Goal: Information Seeking & Learning: Compare options

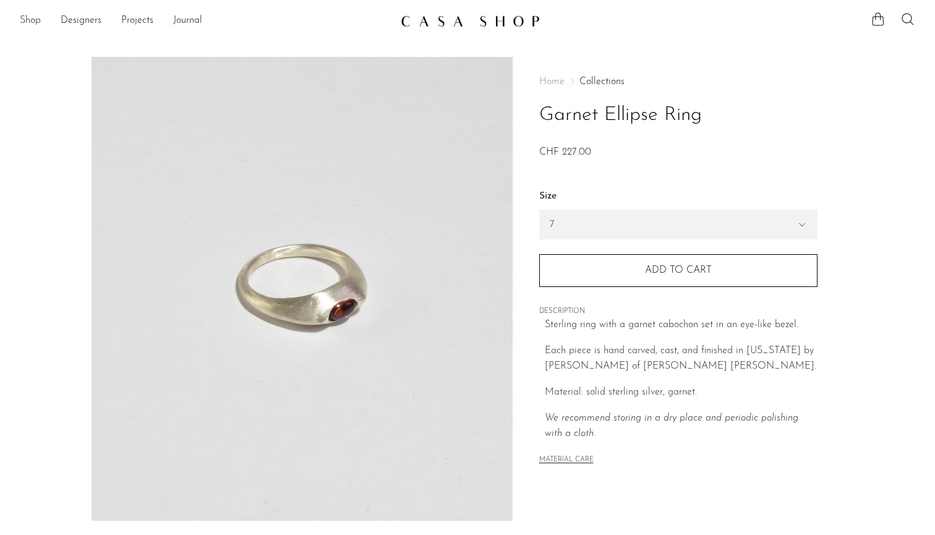
click at [28, 23] on link "Shop" at bounding box center [30, 21] width 21 height 16
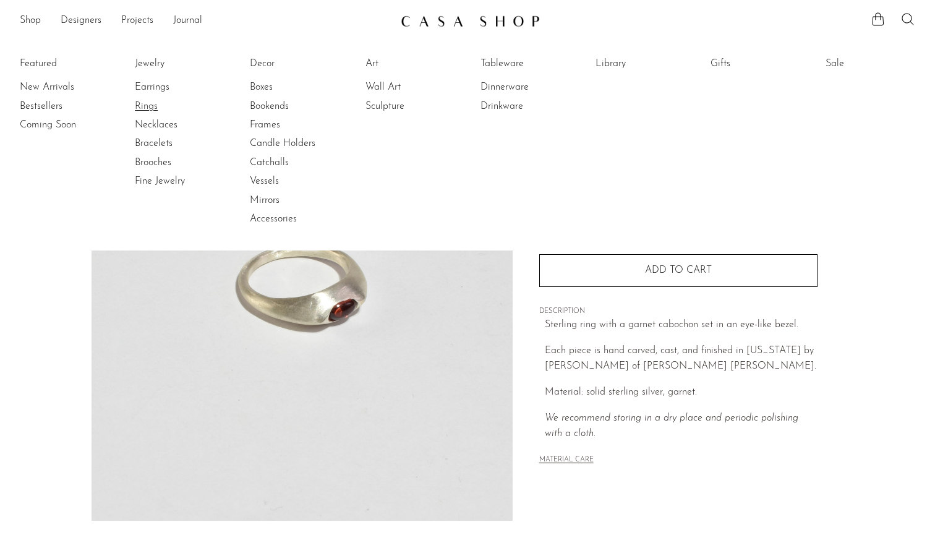
click at [153, 108] on link "Rings" at bounding box center [181, 107] width 93 height 14
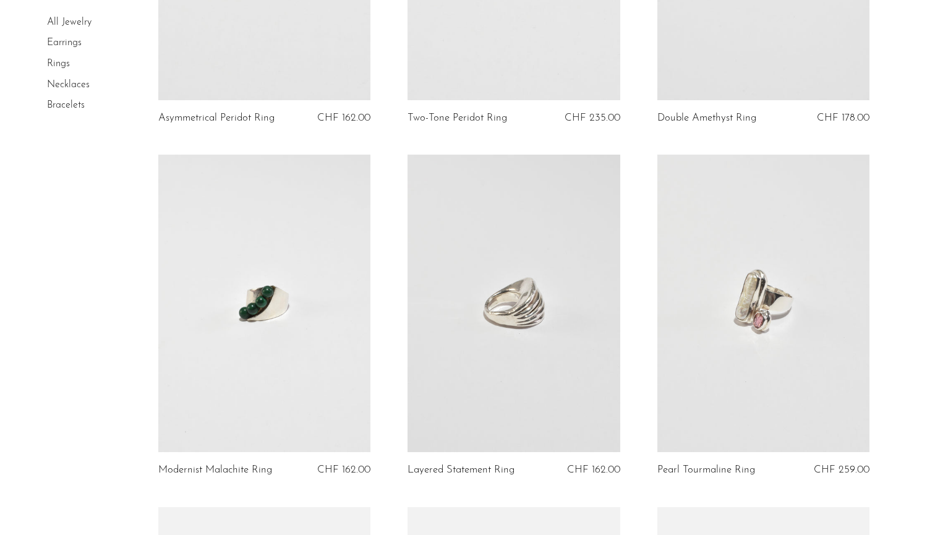
scroll to position [327, 0]
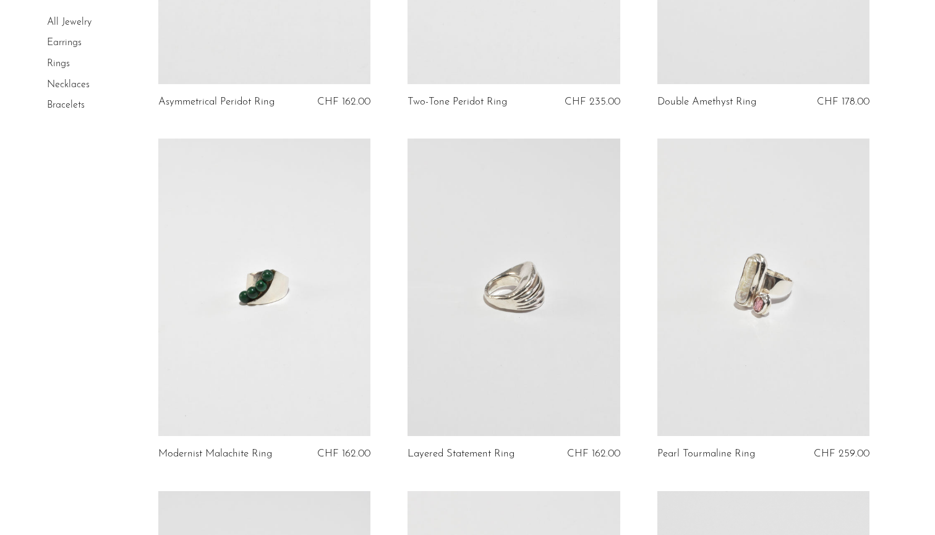
click at [276, 334] on link at bounding box center [264, 286] width 213 height 297
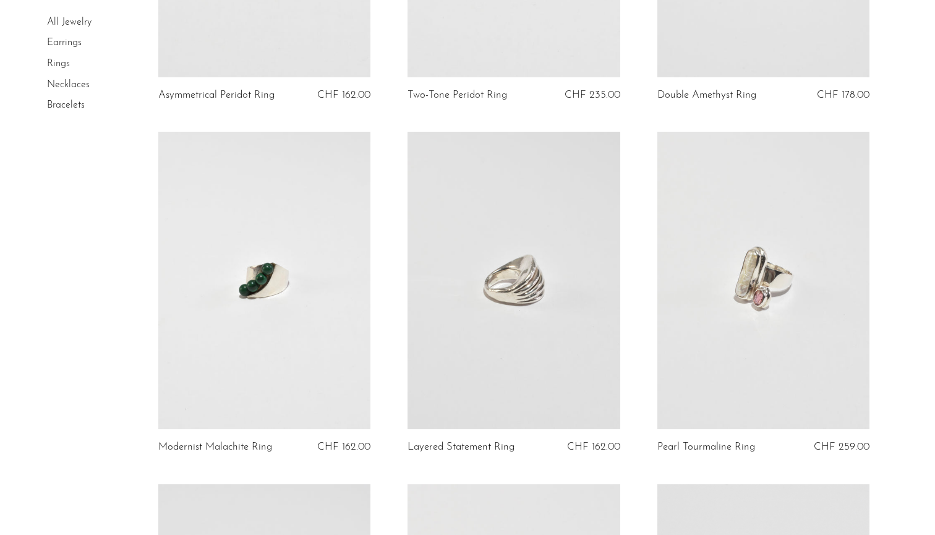
scroll to position [337, 0]
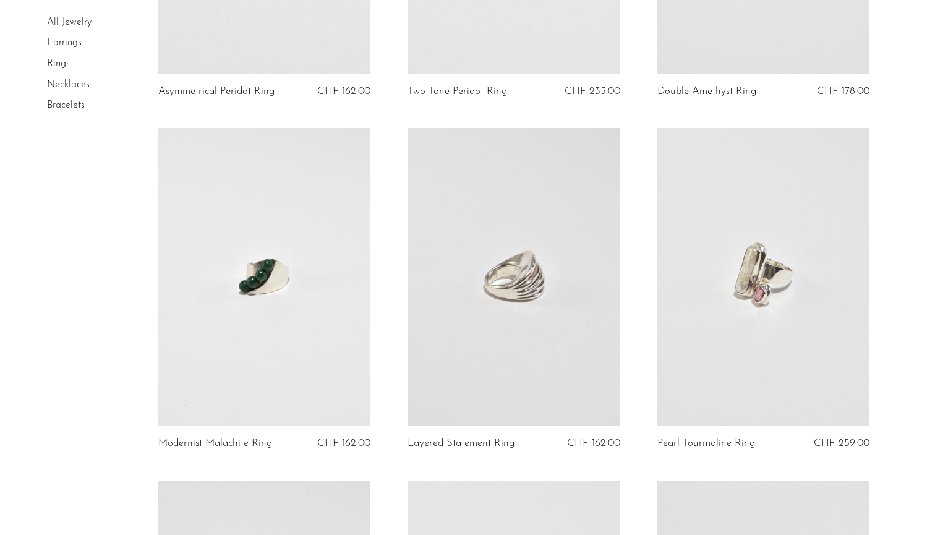
click at [508, 312] on link at bounding box center [513, 276] width 213 height 297
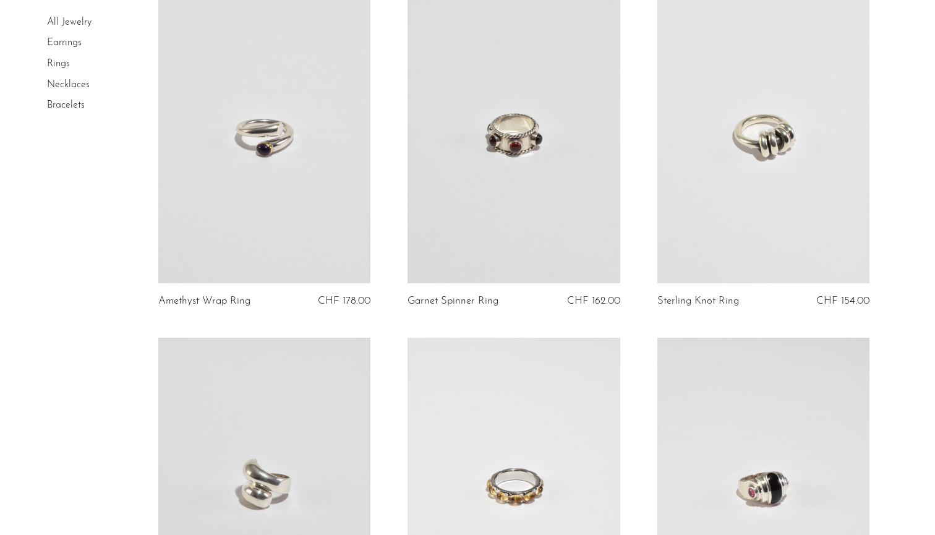
scroll to position [1162, 0]
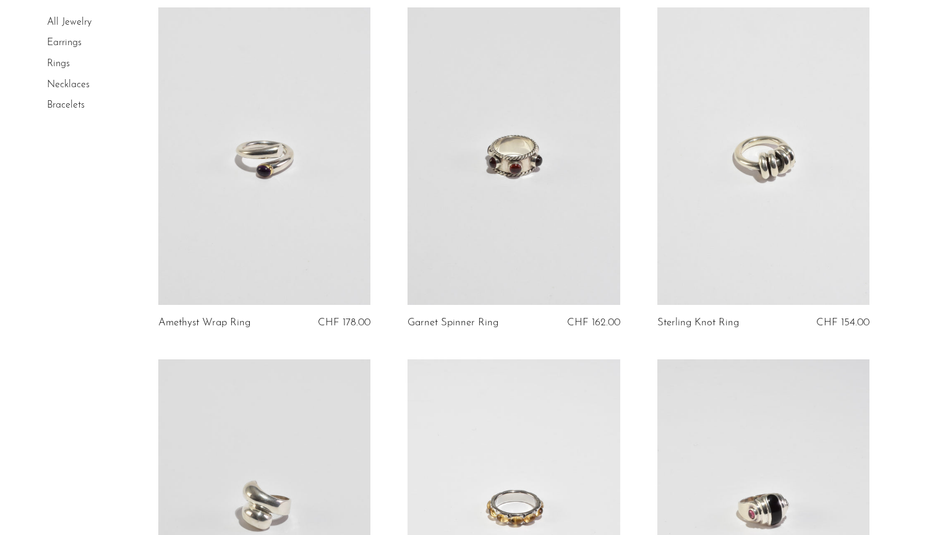
click at [744, 211] on link at bounding box center [763, 155] width 213 height 297
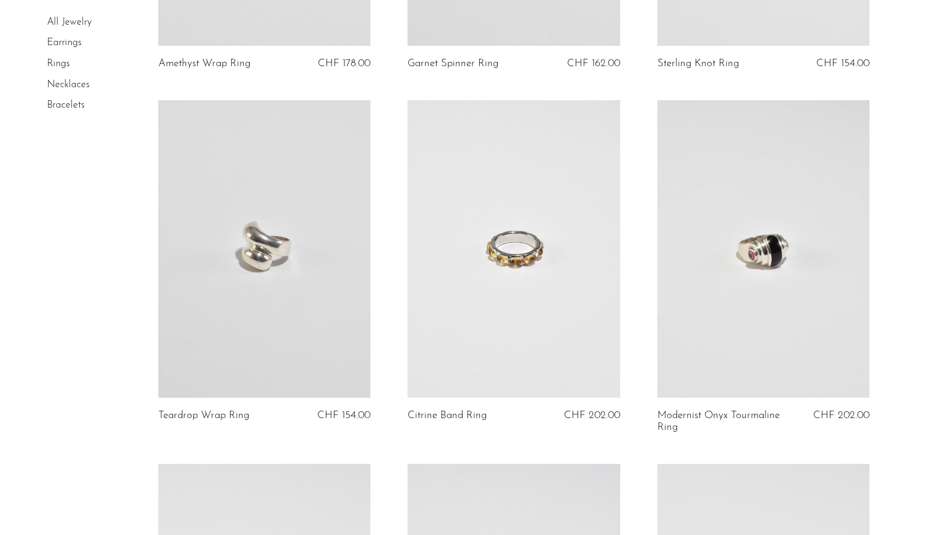
scroll to position [1424, 0]
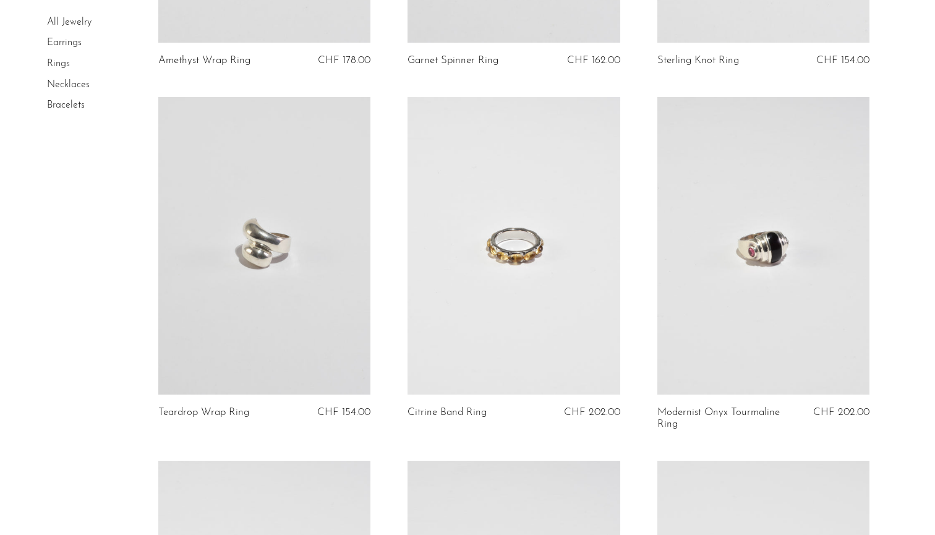
click at [278, 329] on link at bounding box center [264, 245] width 213 height 297
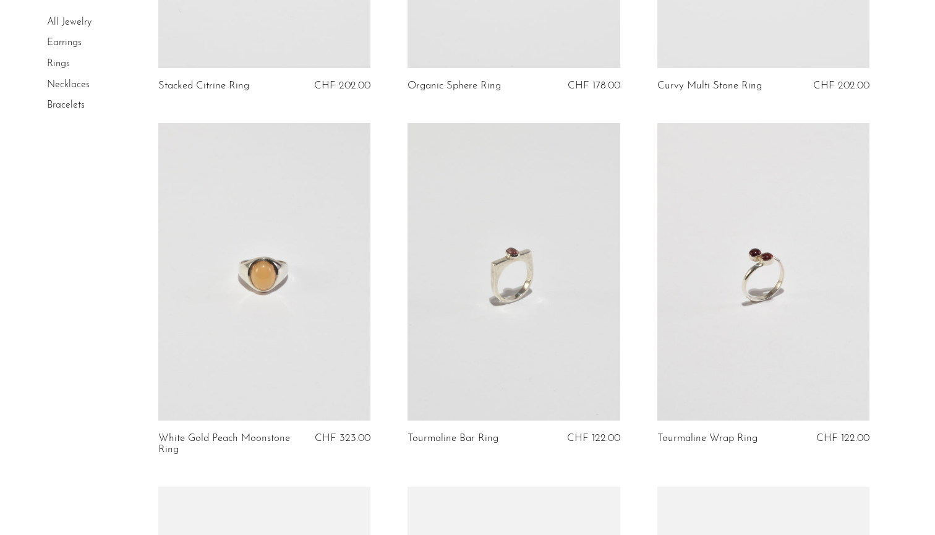
scroll to position [2116, 0]
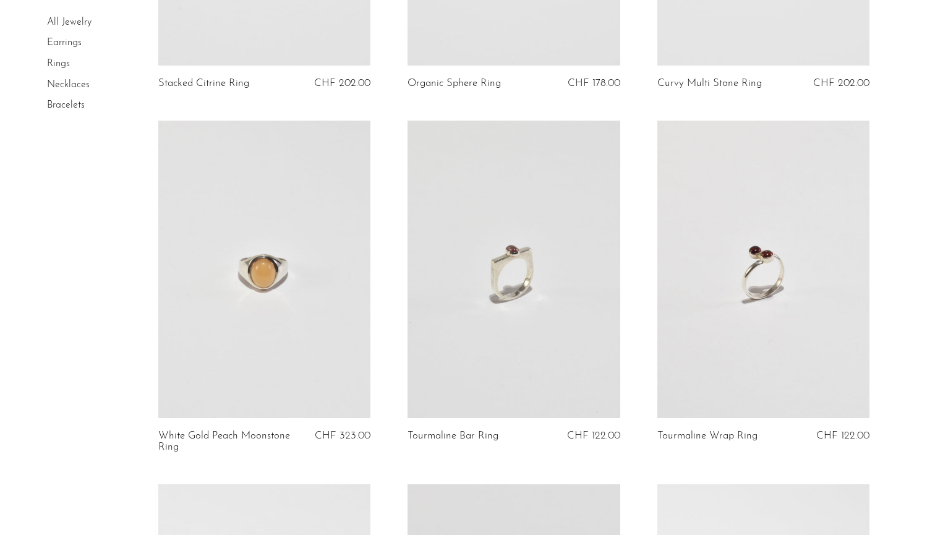
click at [512, 266] on link at bounding box center [513, 269] width 213 height 297
click at [768, 304] on link at bounding box center [763, 269] width 213 height 297
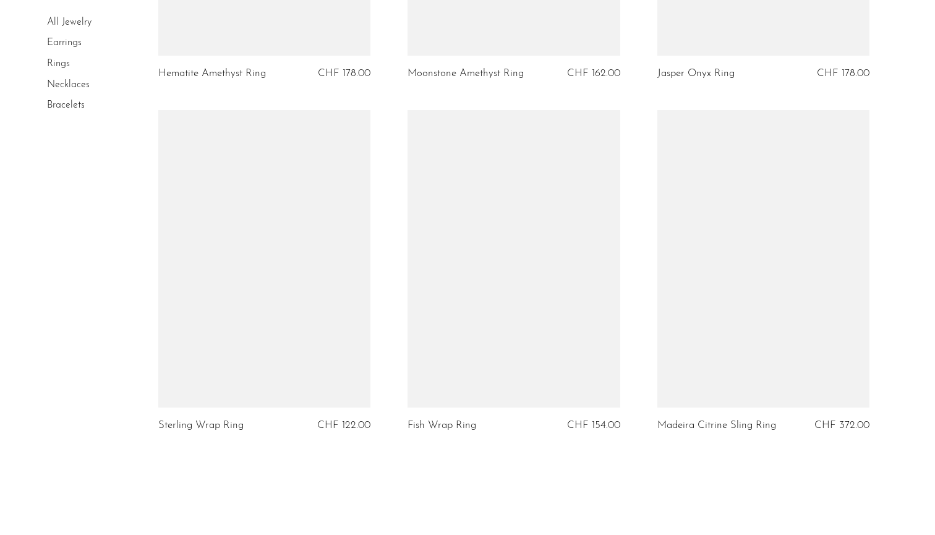
scroll to position [3901, 0]
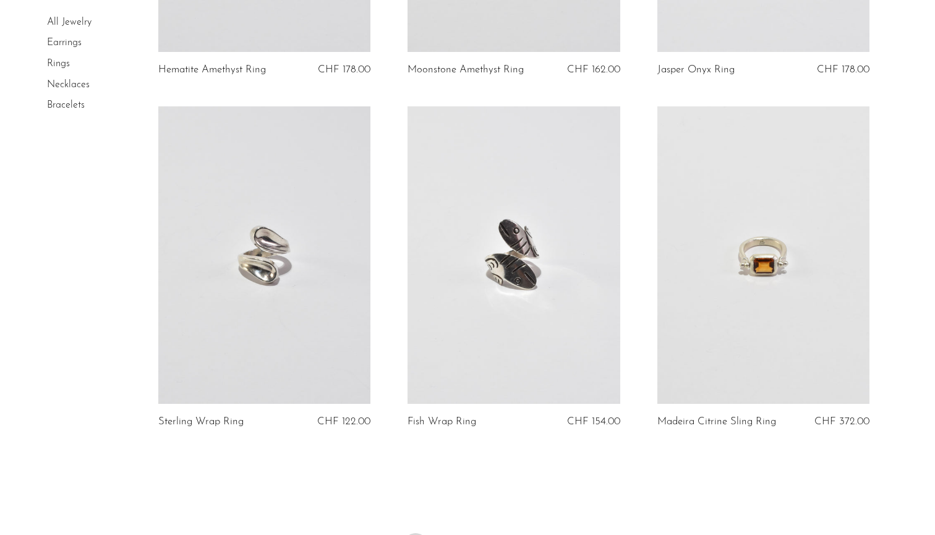
click at [286, 299] on link at bounding box center [264, 254] width 213 height 297
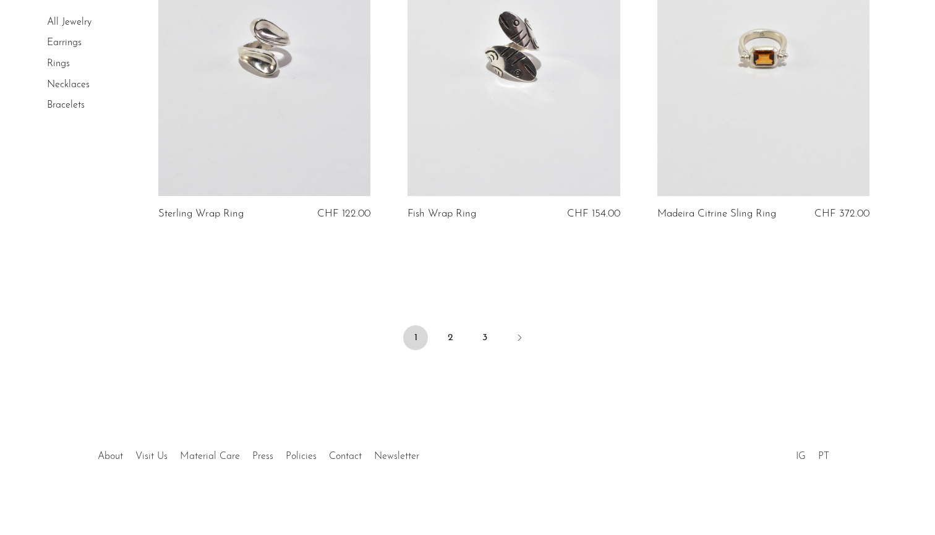
scroll to position [4108, 0]
click at [446, 333] on link "2" at bounding box center [450, 338] width 25 height 25
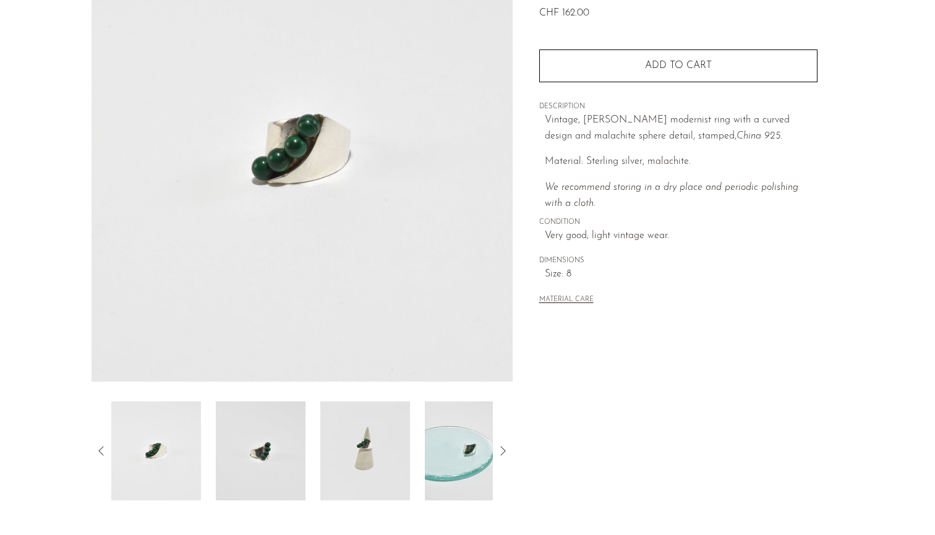
scroll to position [192, 0]
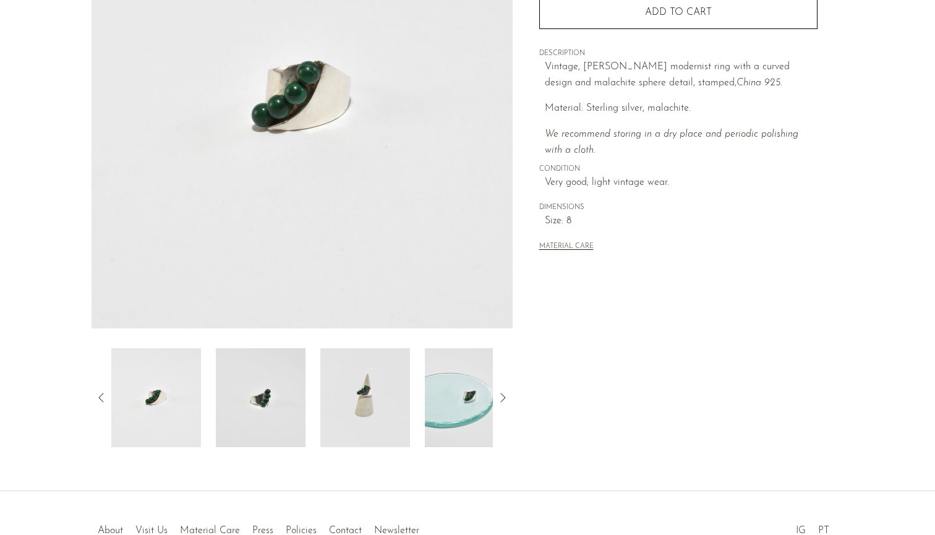
click at [268, 410] on img at bounding box center [261, 397] width 90 height 99
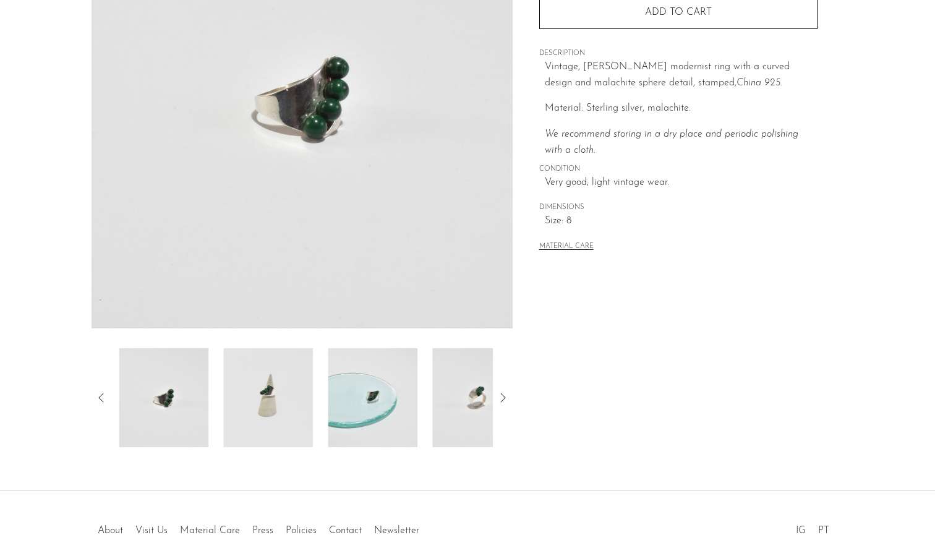
click at [314, 409] on div at bounding box center [301, 397] width 381 height 99
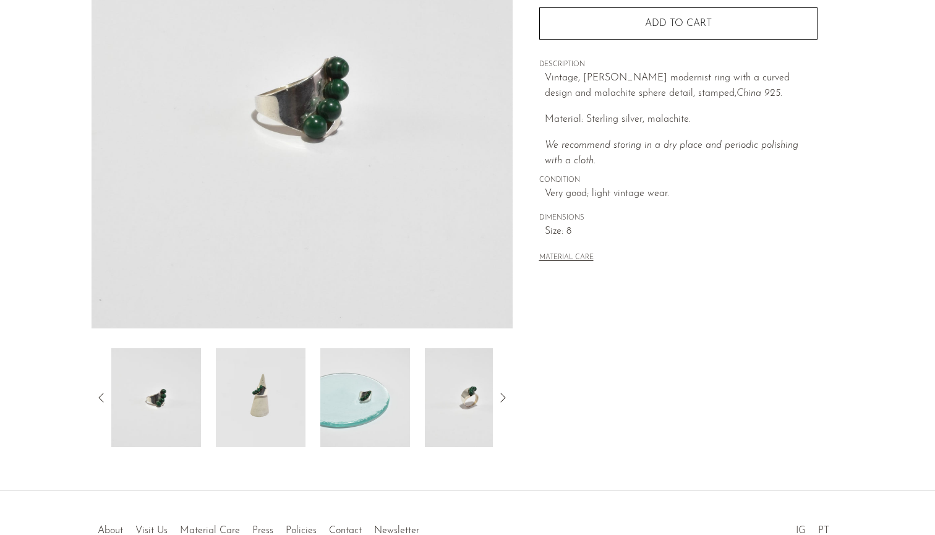
click at [325, 405] on img at bounding box center [365, 397] width 90 height 99
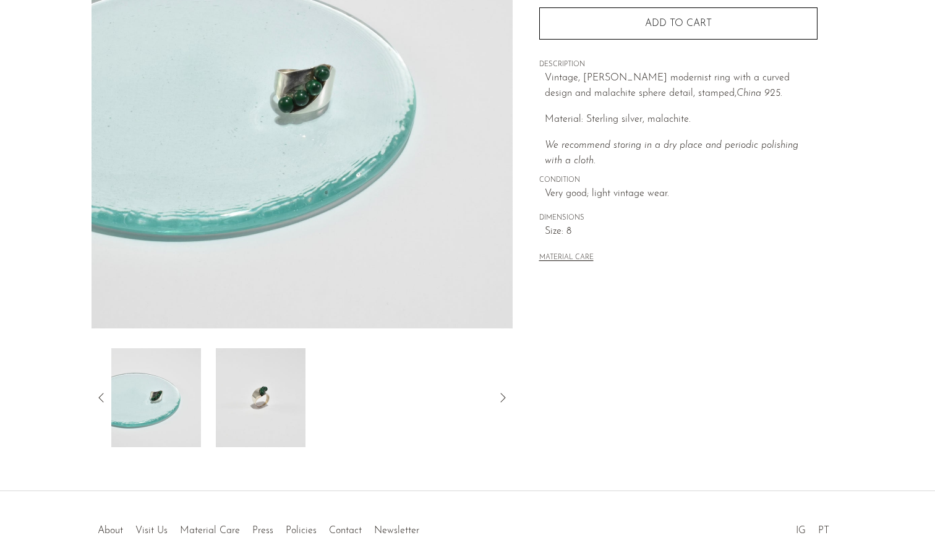
click at [265, 407] on img at bounding box center [261, 397] width 90 height 99
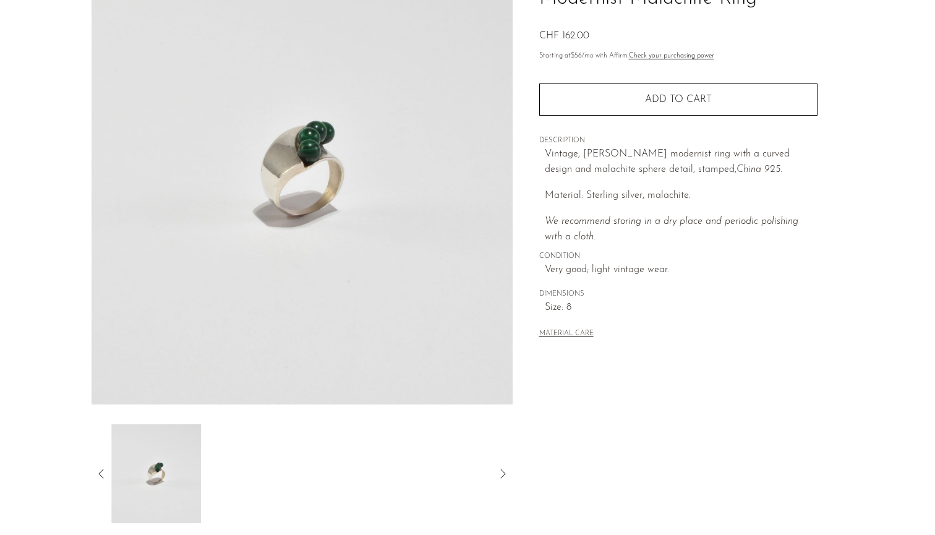
scroll to position [111, 0]
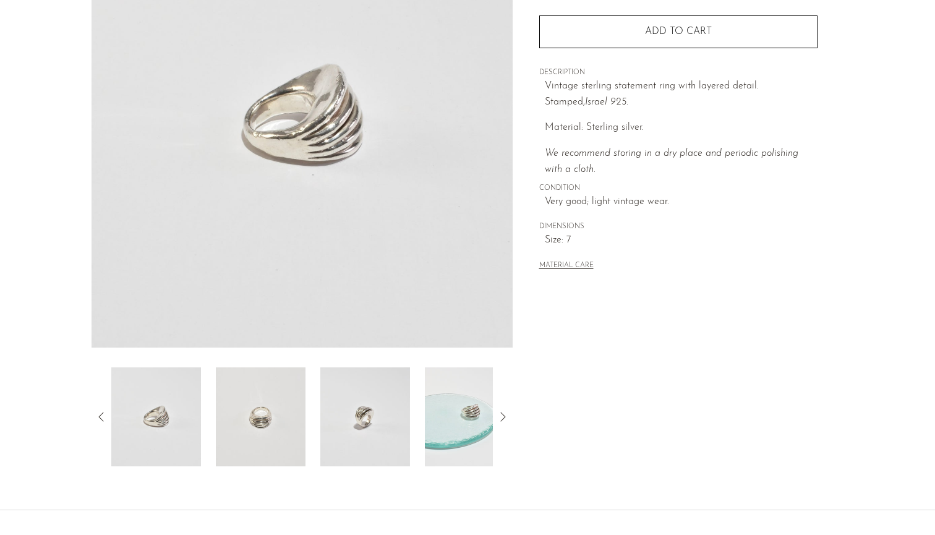
scroll to position [174, 0]
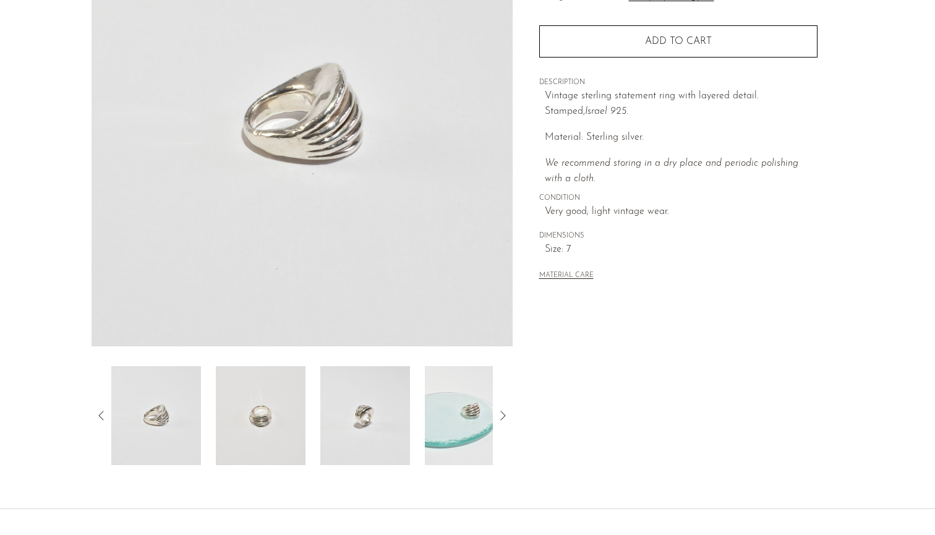
click at [261, 446] on img at bounding box center [261, 415] width 90 height 99
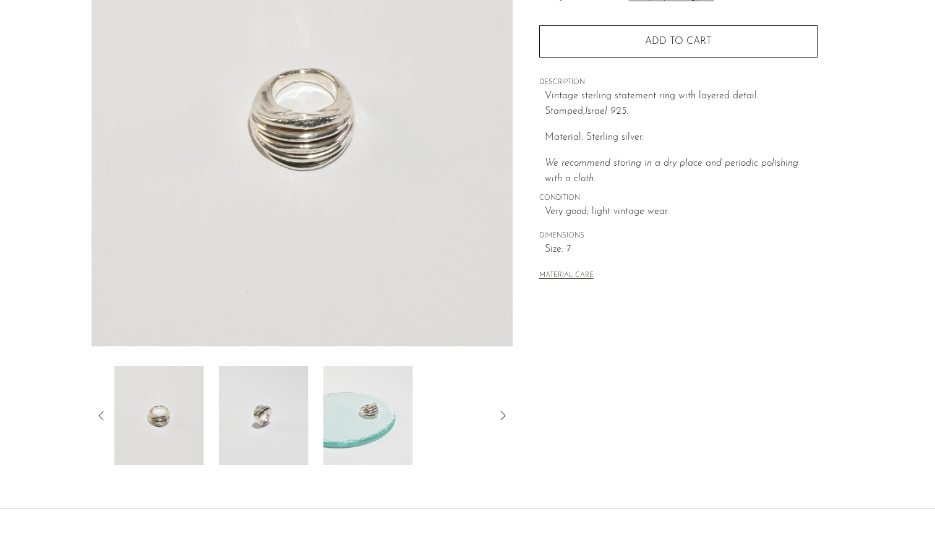
click at [265, 436] on img at bounding box center [264, 415] width 90 height 99
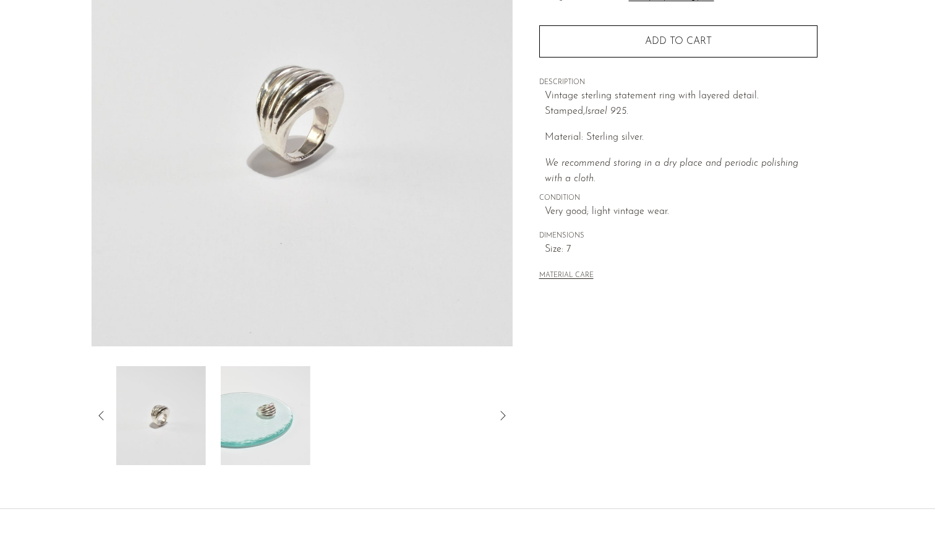
click at [269, 430] on img at bounding box center [266, 415] width 90 height 99
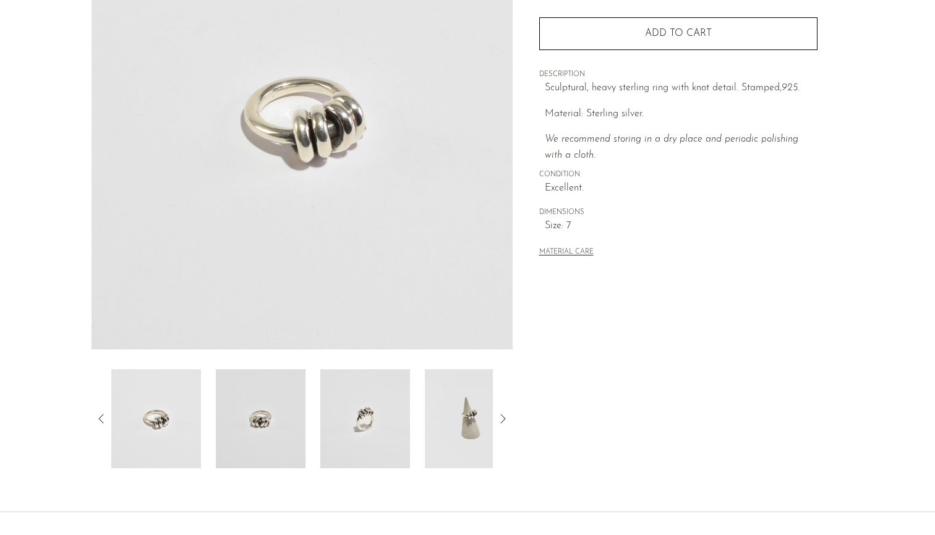
scroll to position [172, 0]
click at [281, 425] on img at bounding box center [261, 417] width 90 height 99
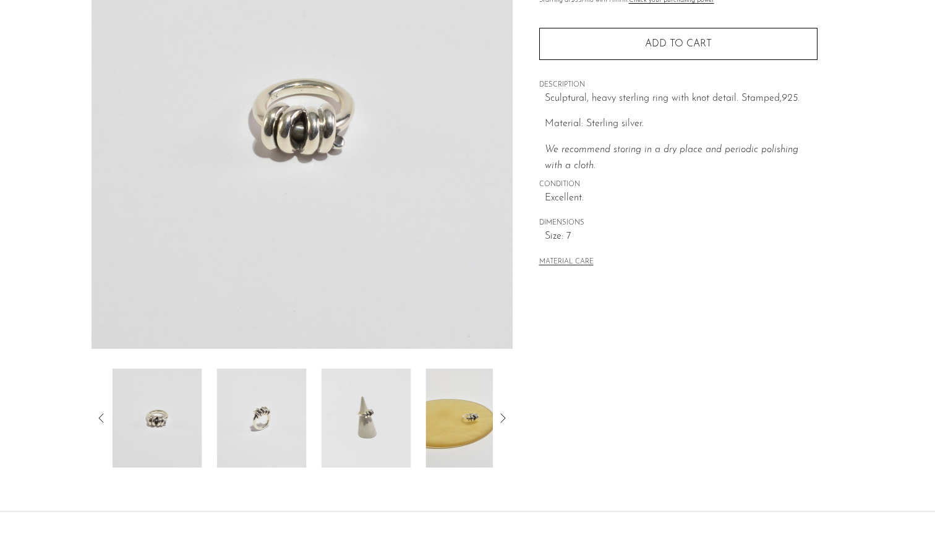
click at [282, 419] on img at bounding box center [262, 417] width 90 height 99
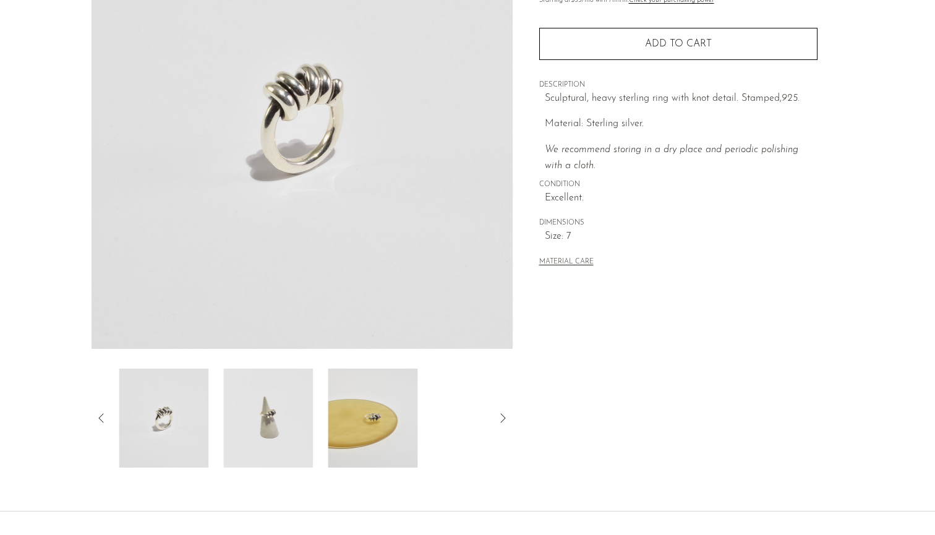
click at [292, 420] on img at bounding box center [268, 417] width 90 height 99
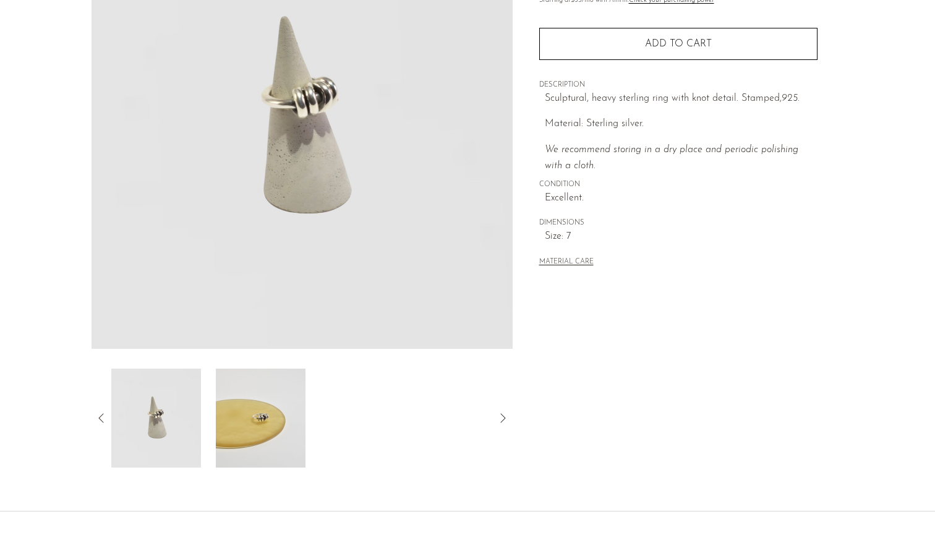
click at [263, 424] on img at bounding box center [261, 417] width 90 height 99
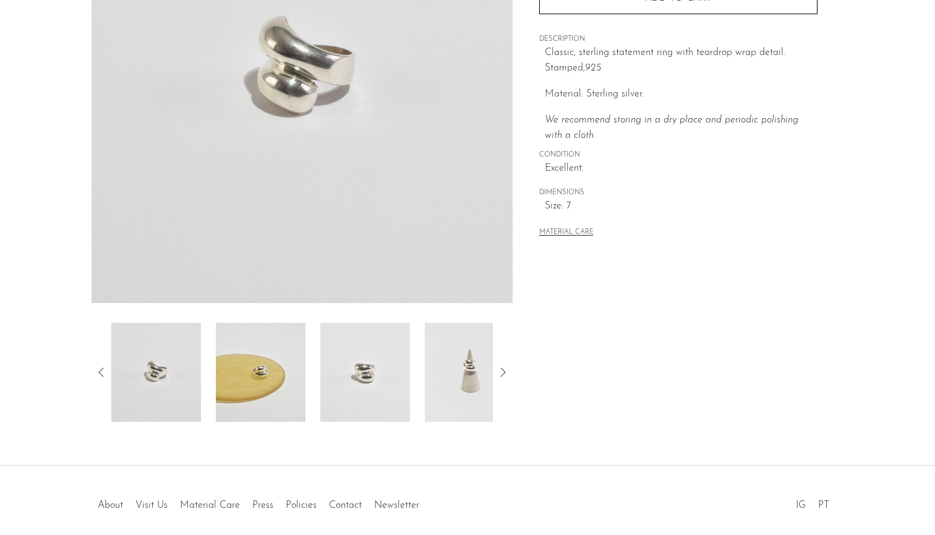
scroll to position [229, 0]
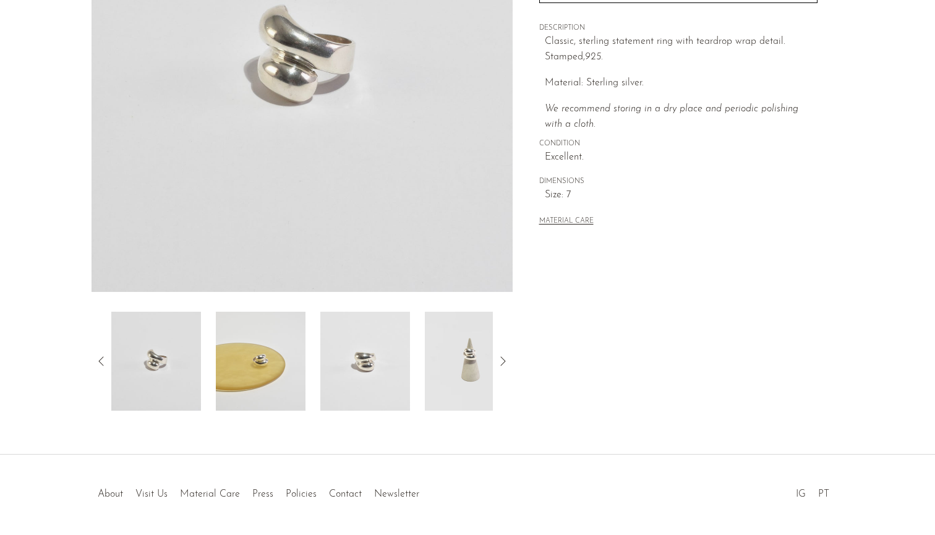
click at [461, 381] on img at bounding box center [470, 361] width 90 height 99
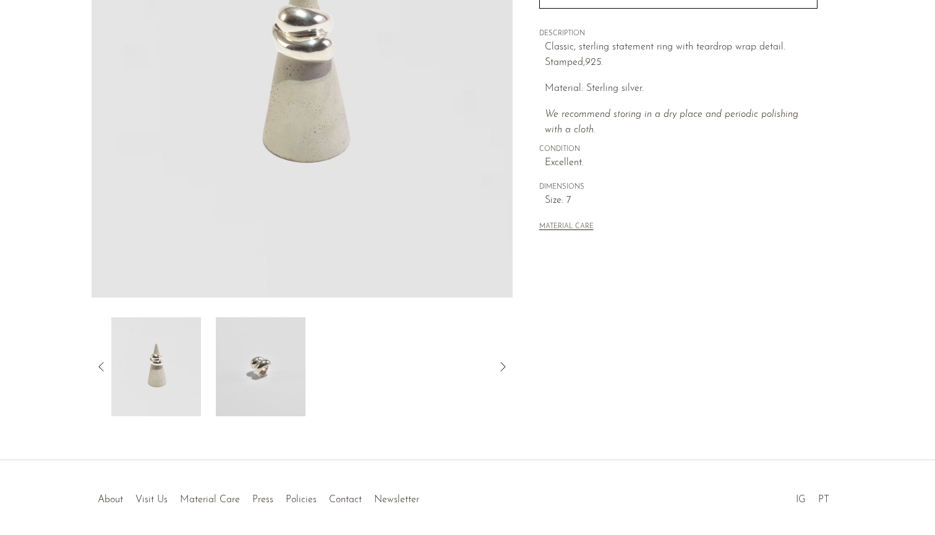
scroll to position [186, 0]
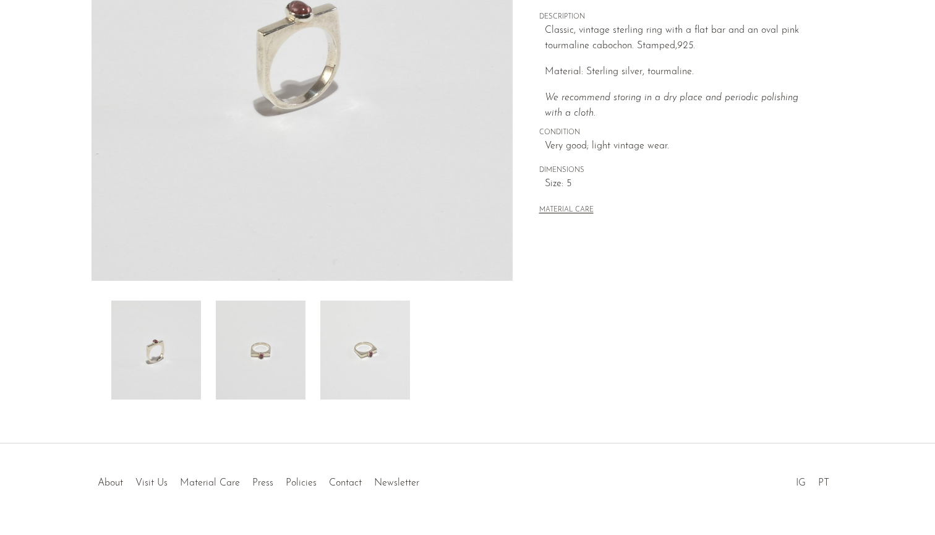
click at [273, 342] on img at bounding box center [261, 349] width 90 height 99
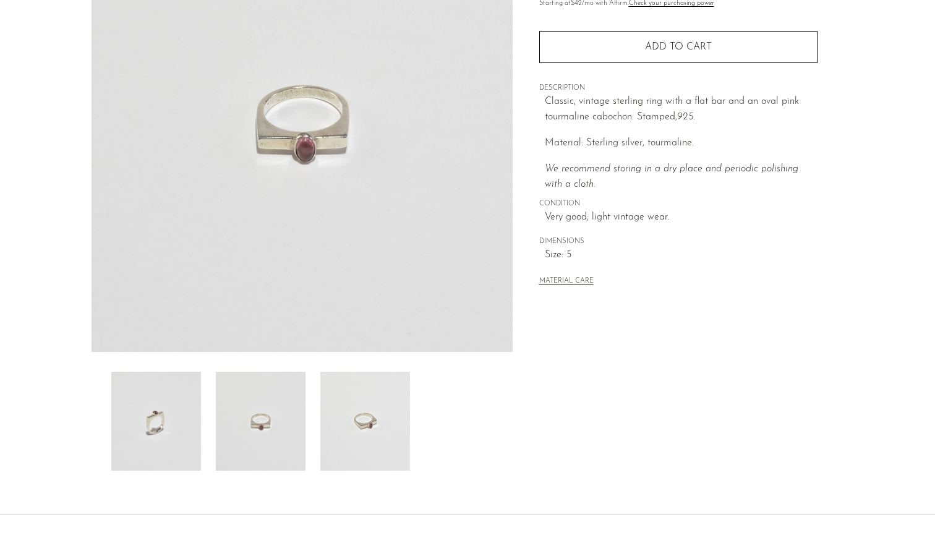
click at [321, 404] on img at bounding box center [365, 420] width 90 height 99
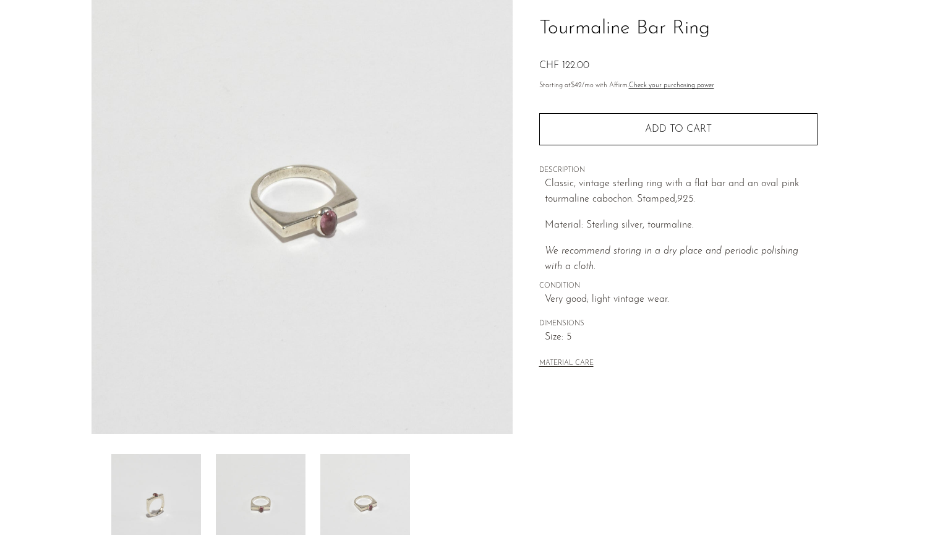
scroll to position [79, 0]
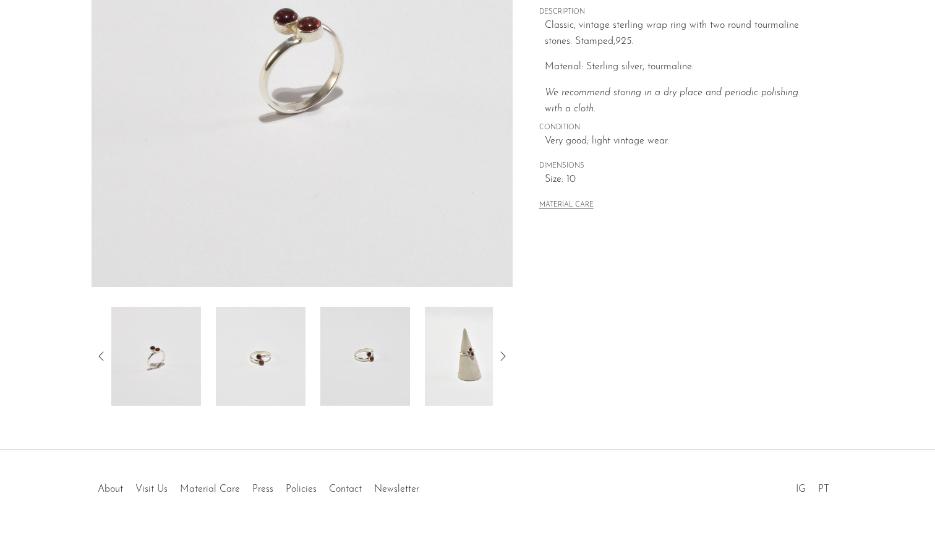
scroll to position [235, 0]
click at [358, 391] on img at bounding box center [365, 354] width 90 height 99
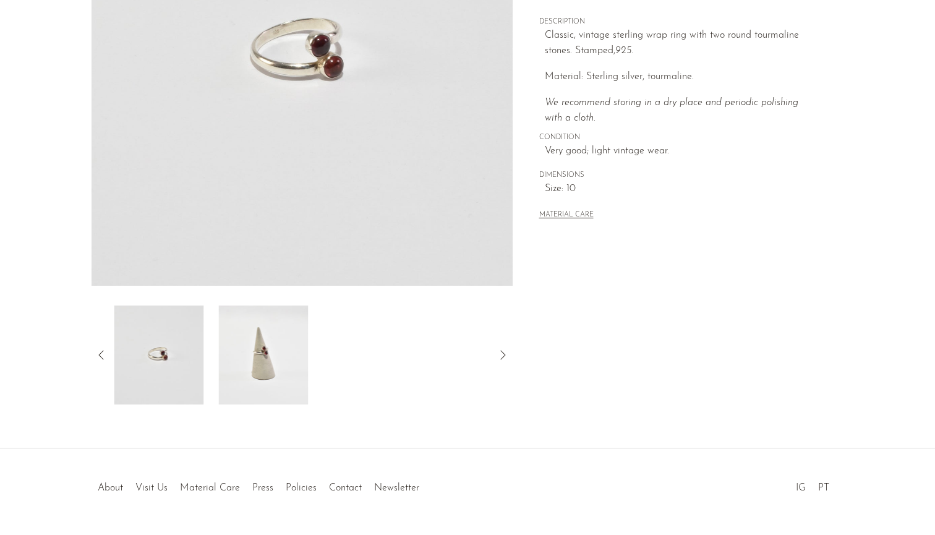
click at [299, 362] on img at bounding box center [263, 354] width 90 height 99
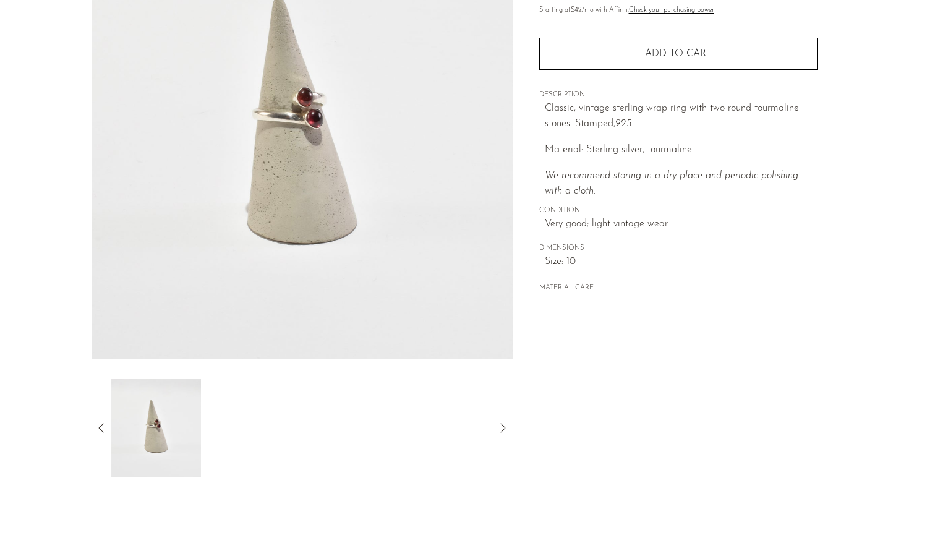
scroll to position [159, 0]
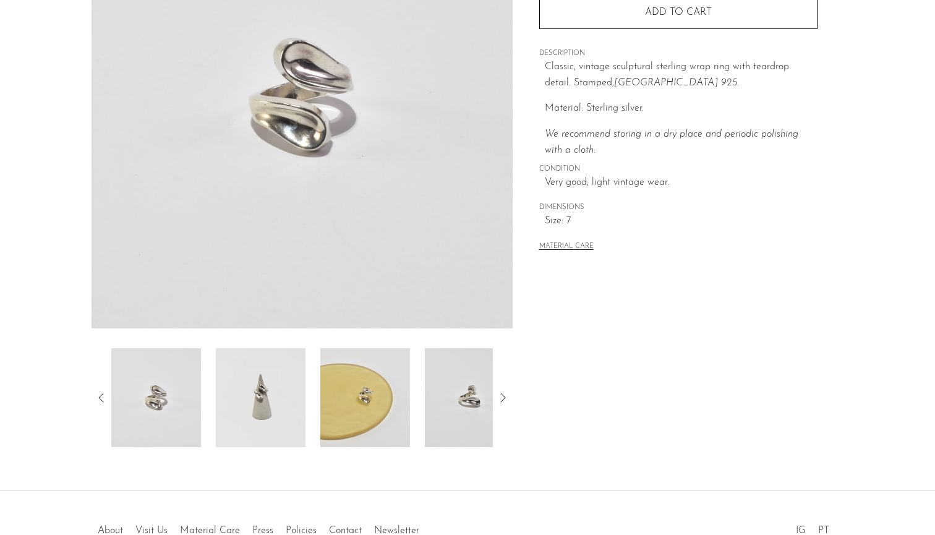
scroll to position [193, 0]
click at [273, 397] on img at bounding box center [261, 396] width 90 height 99
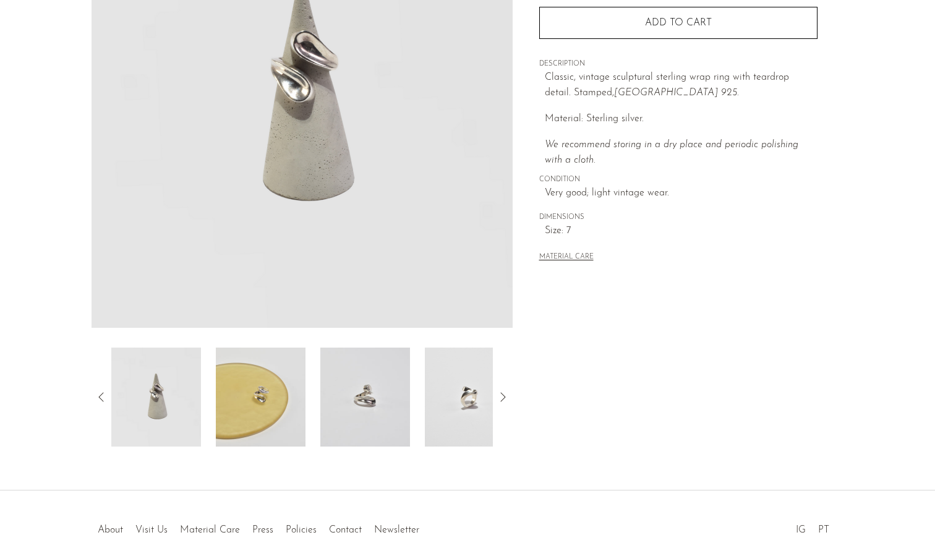
click at [266, 394] on img at bounding box center [261, 396] width 90 height 99
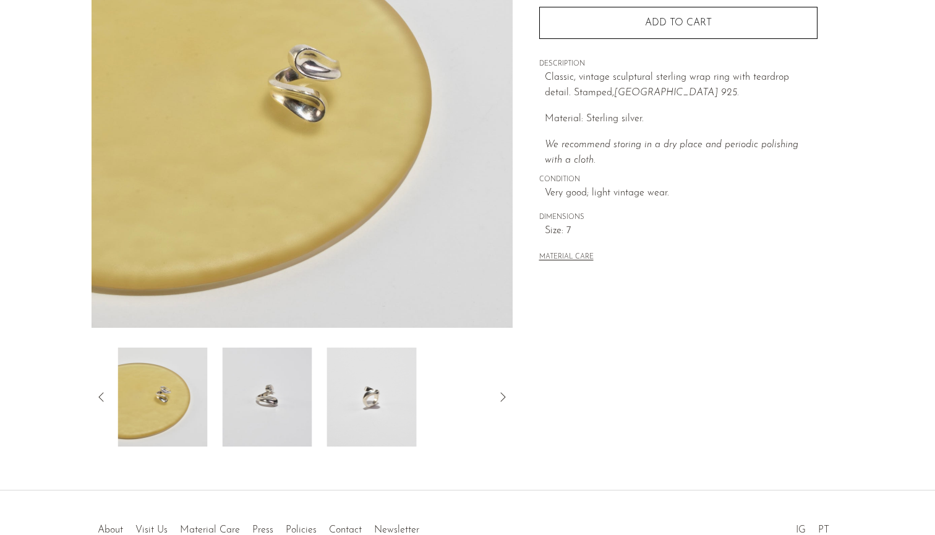
click at [282, 396] on img at bounding box center [268, 396] width 90 height 99
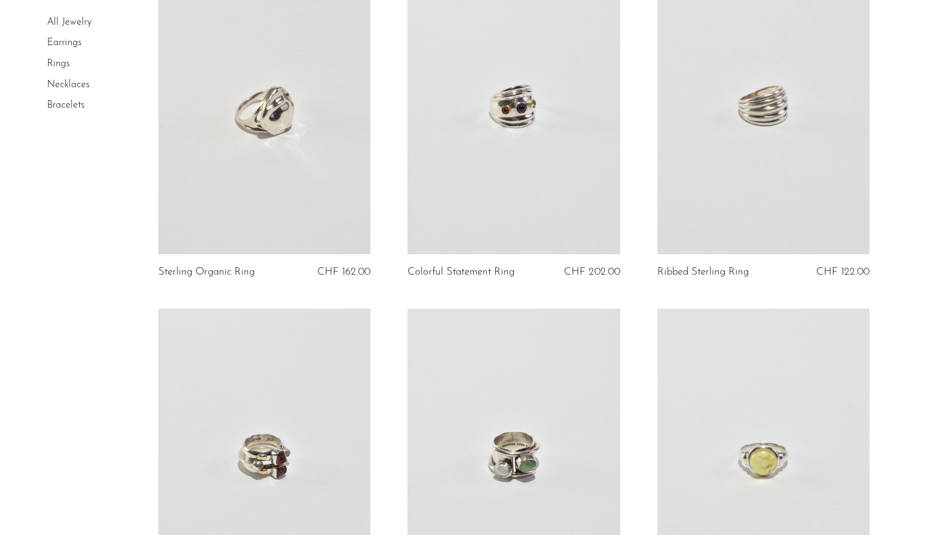
scroll to position [860, 0]
click at [785, 222] on link at bounding box center [763, 106] width 213 height 297
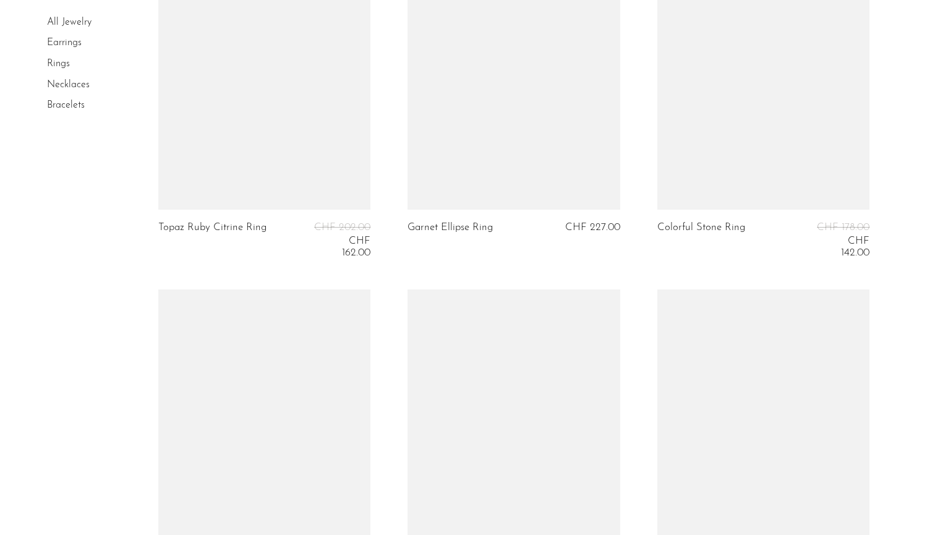
scroll to position [3778, 0]
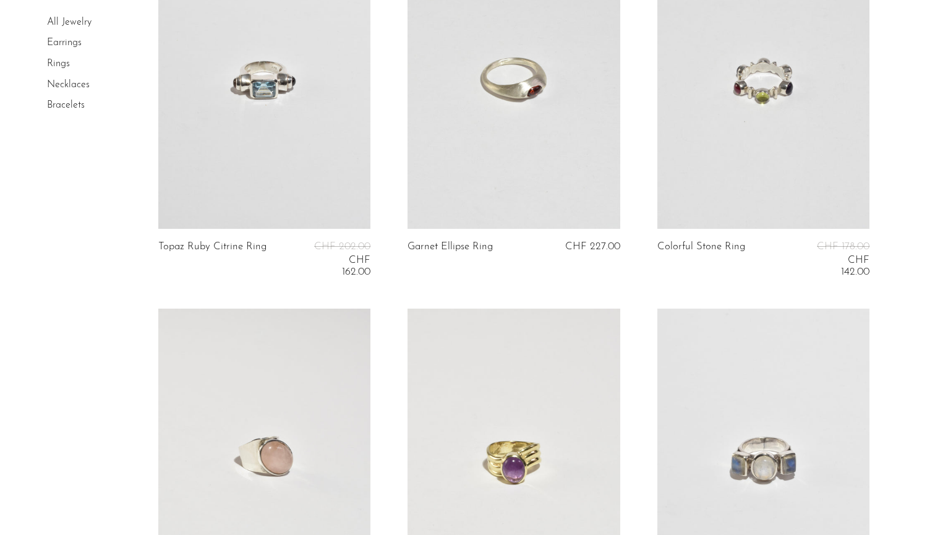
click at [484, 149] on link at bounding box center [513, 79] width 213 height 297
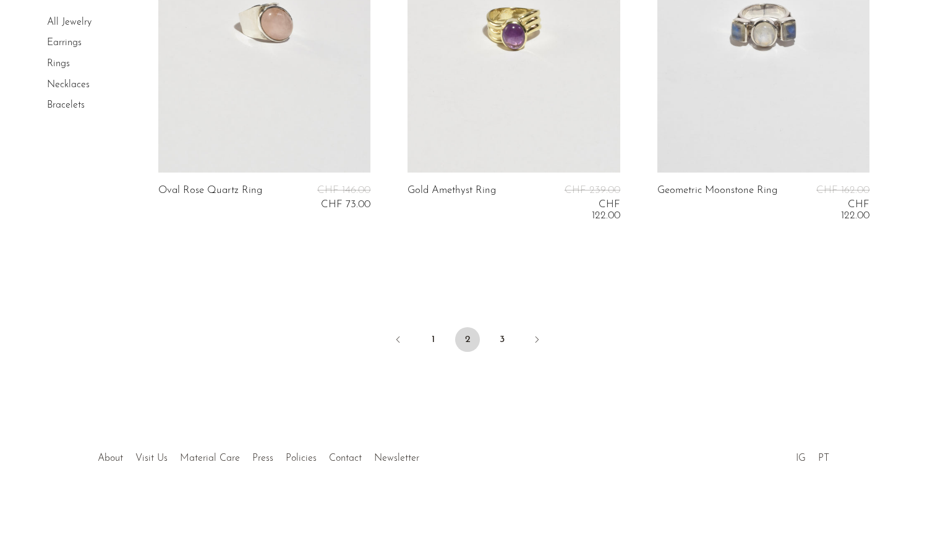
scroll to position [4210, 0]
click at [507, 333] on link "3" at bounding box center [502, 340] width 25 height 25
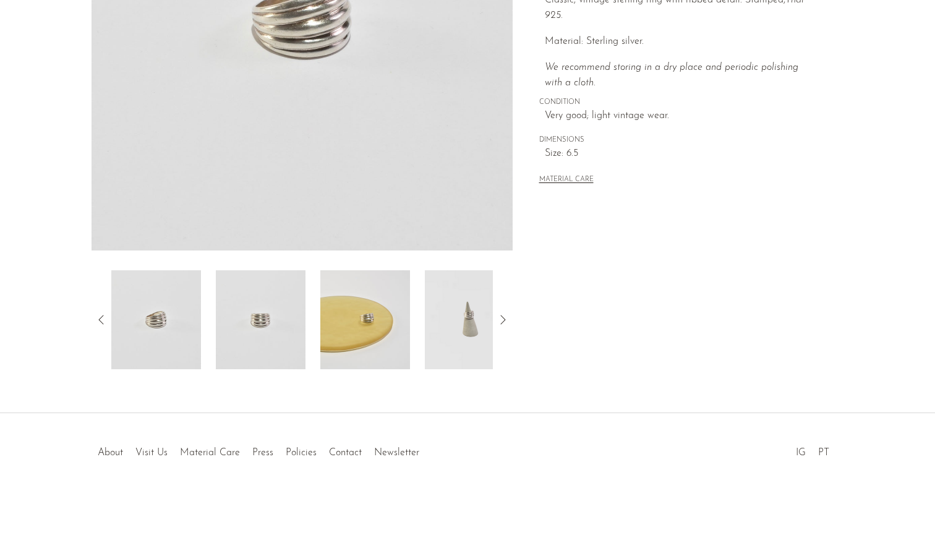
scroll to position [270, 0]
click at [248, 320] on img at bounding box center [261, 319] width 90 height 99
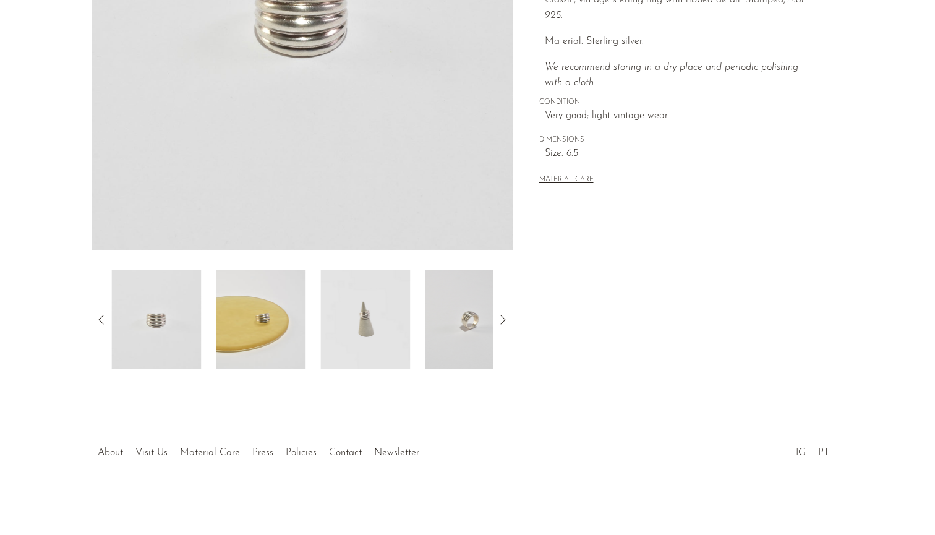
click at [266, 311] on img at bounding box center [261, 319] width 90 height 99
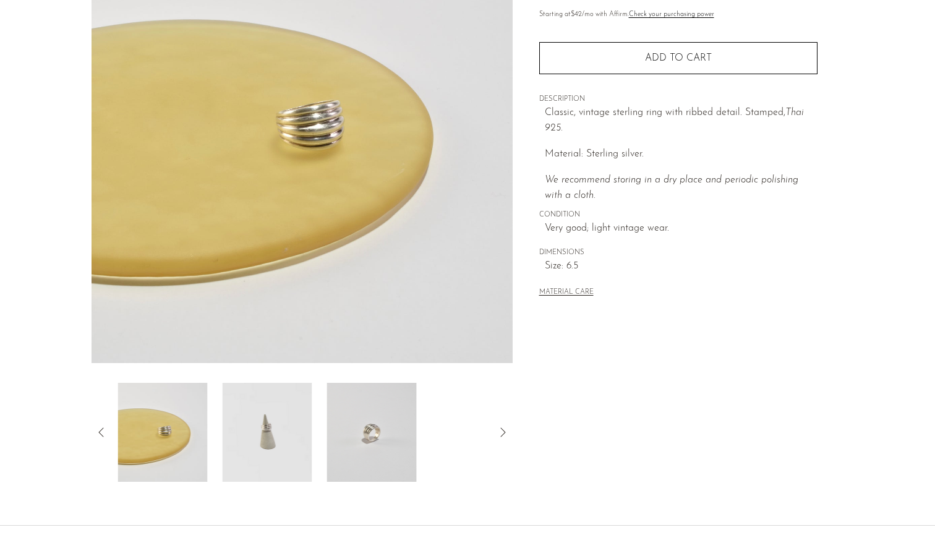
scroll to position [151, 0]
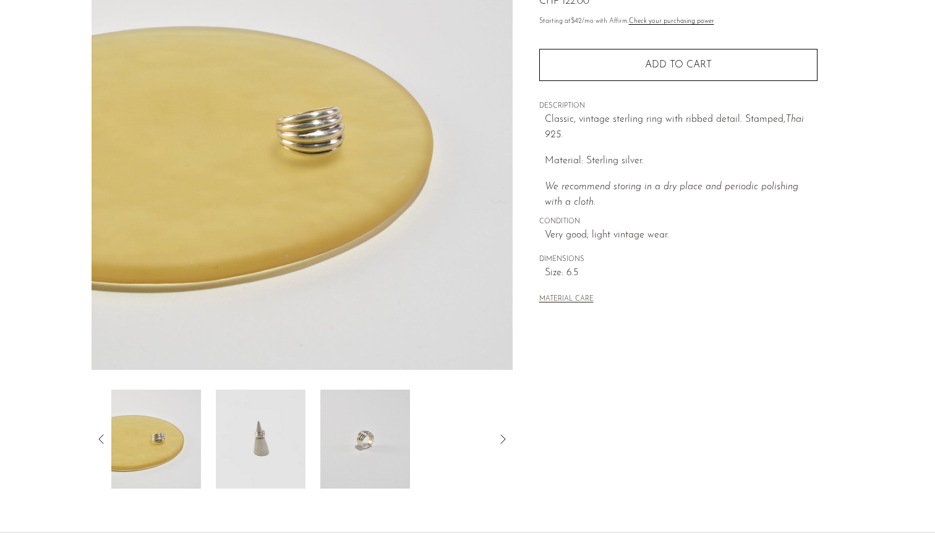
click at [232, 446] on img at bounding box center [261, 438] width 90 height 99
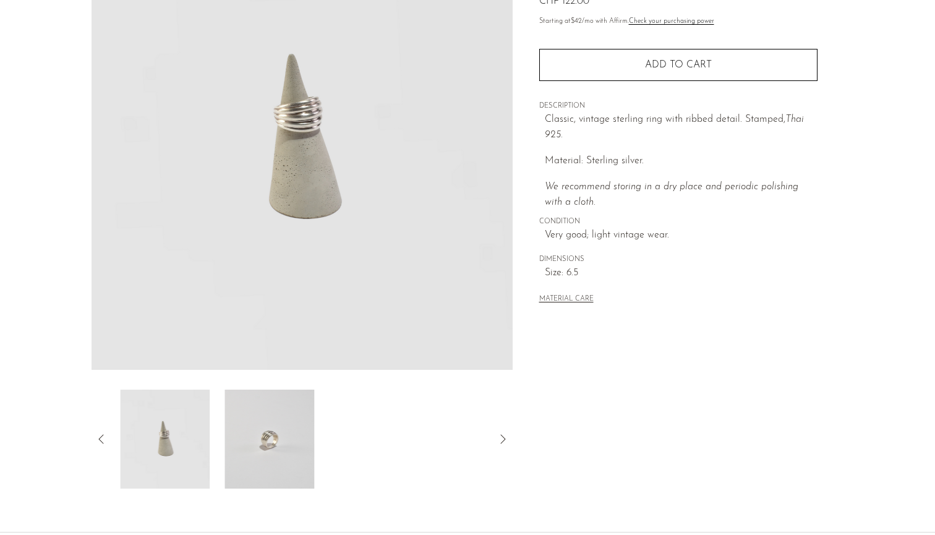
click at [258, 444] on img at bounding box center [269, 438] width 90 height 99
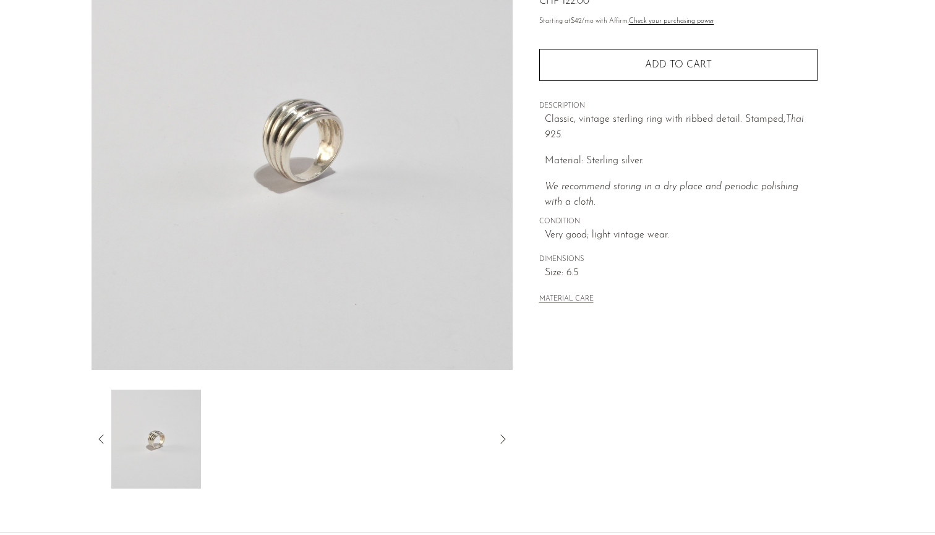
click at [103, 431] on icon at bounding box center [101, 438] width 15 height 15
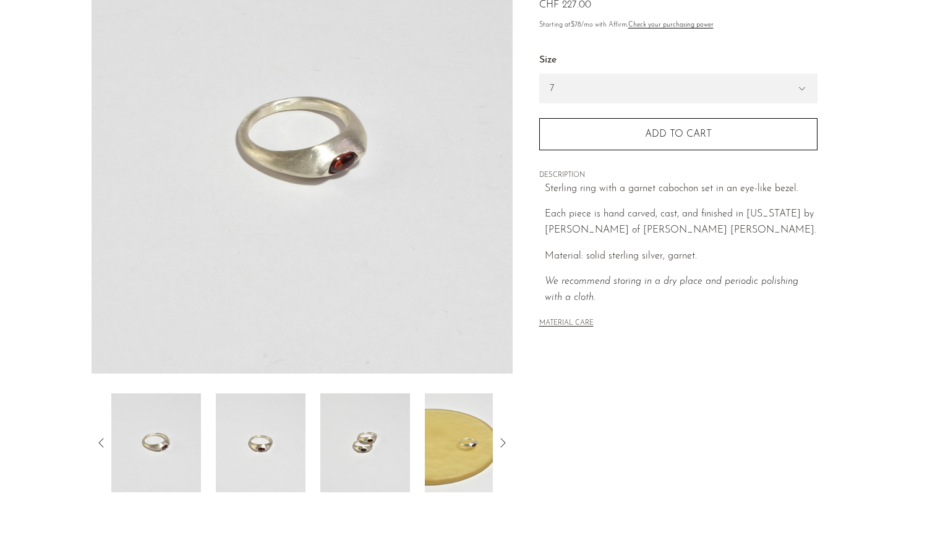
scroll to position [145, 0]
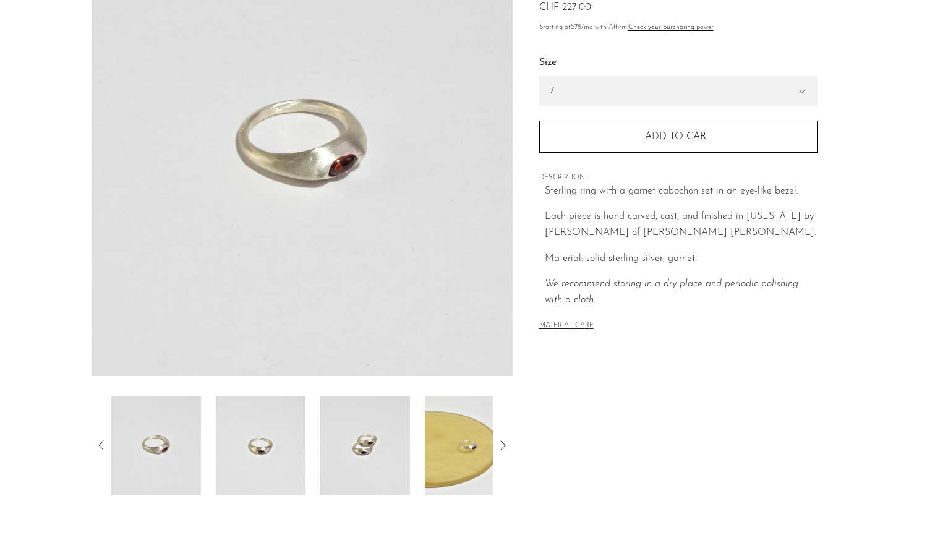
click at [367, 443] on img at bounding box center [365, 445] width 90 height 99
click at [367, 442] on img at bounding box center [365, 445] width 90 height 99
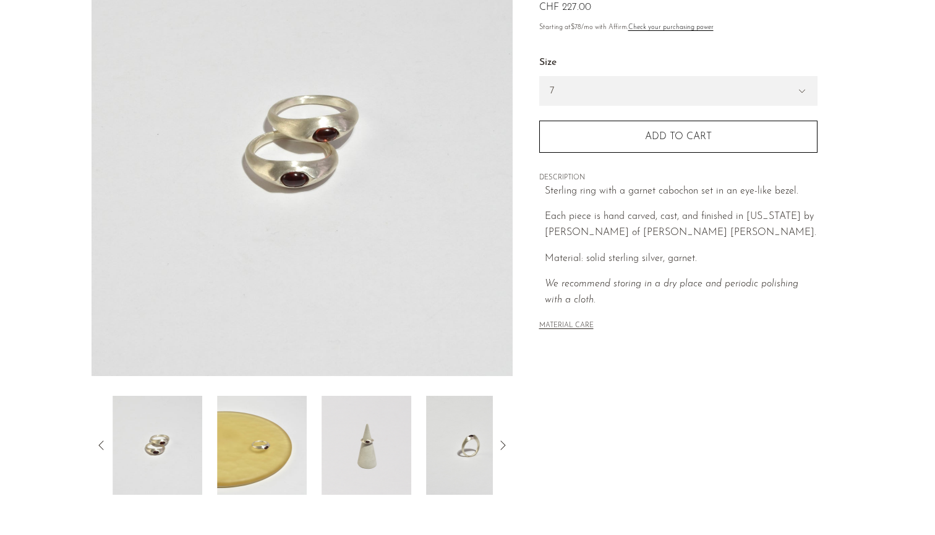
click at [367, 442] on img at bounding box center [366, 445] width 90 height 99
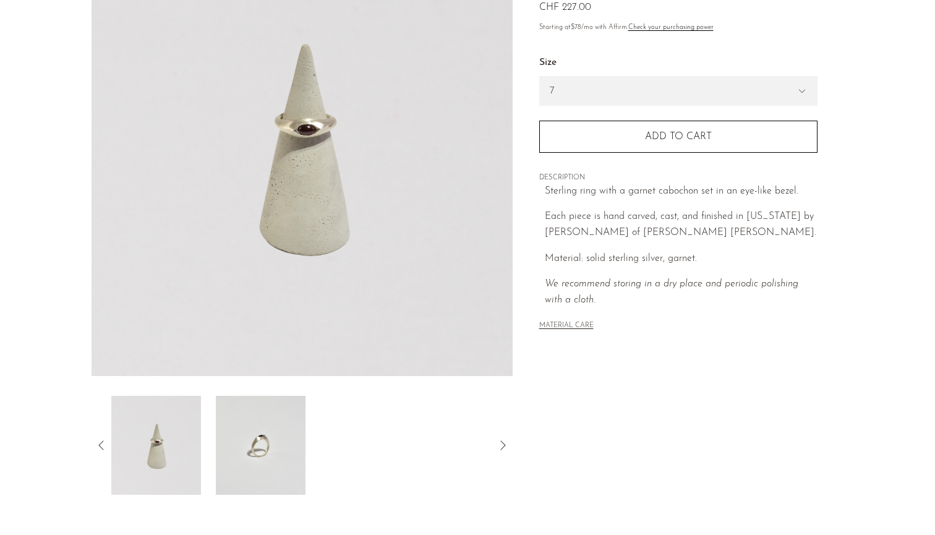
click at [278, 434] on img at bounding box center [261, 445] width 90 height 99
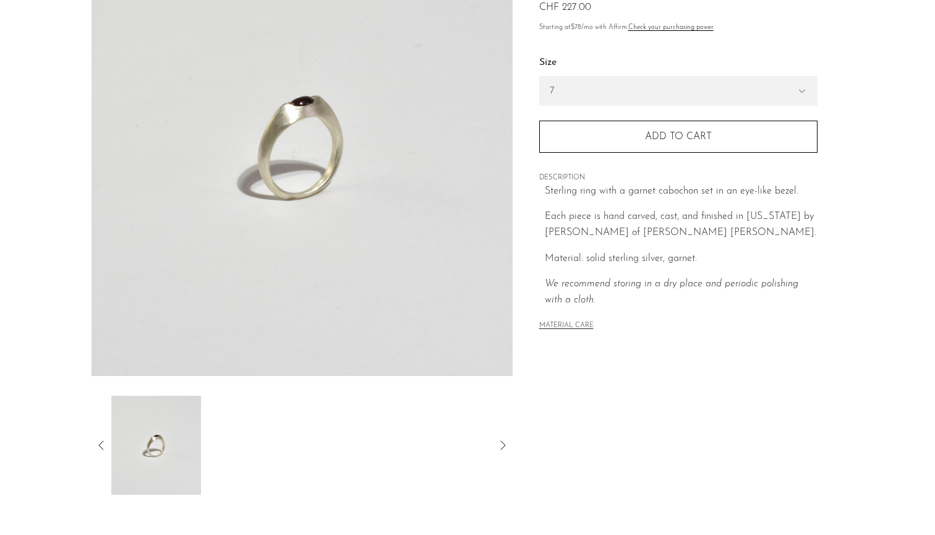
click at [99, 439] on icon at bounding box center [101, 445] width 15 height 15
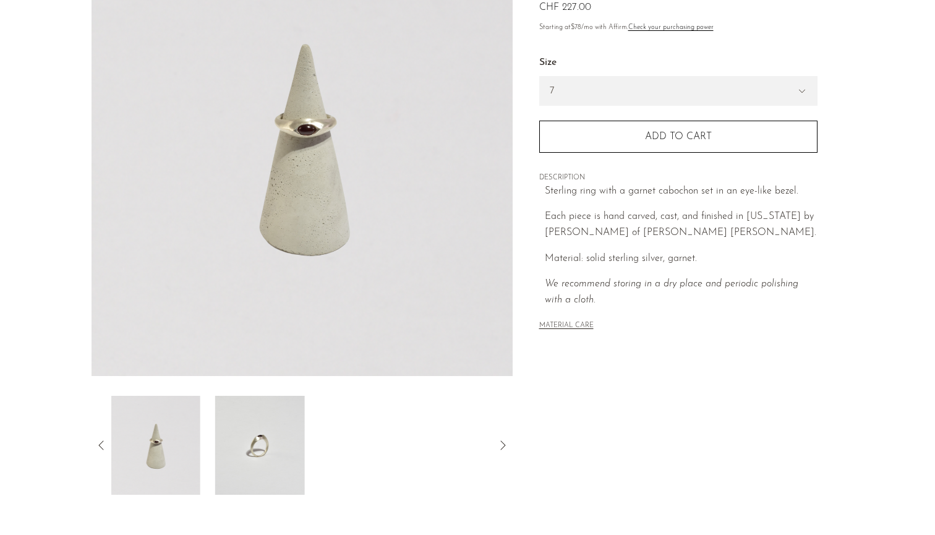
click at [169, 439] on img at bounding box center [156, 445] width 90 height 99
click at [96, 446] on icon at bounding box center [101, 445] width 15 height 15
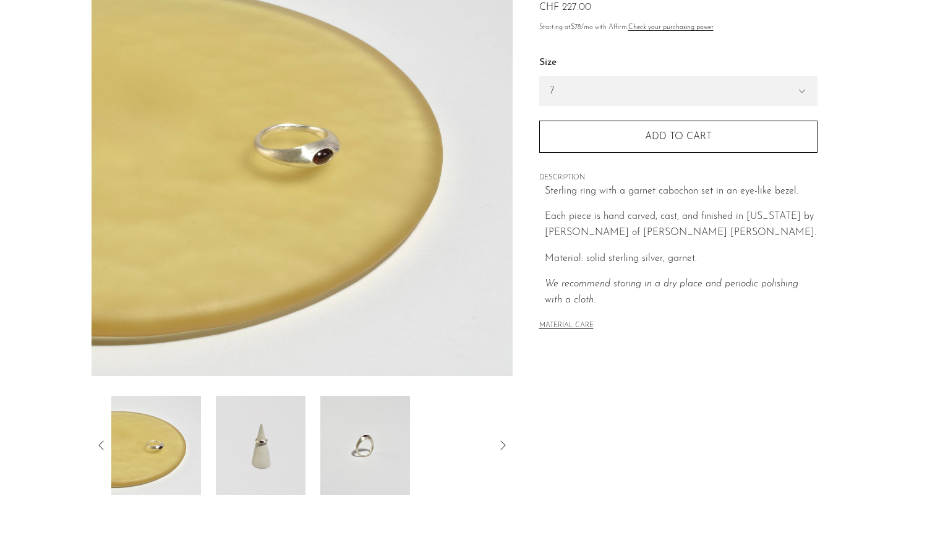
click at [166, 441] on img at bounding box center [156, 445] width 90 height 99
click at [232, 460] on img at bounding box center [261, 445] width 90 height 99
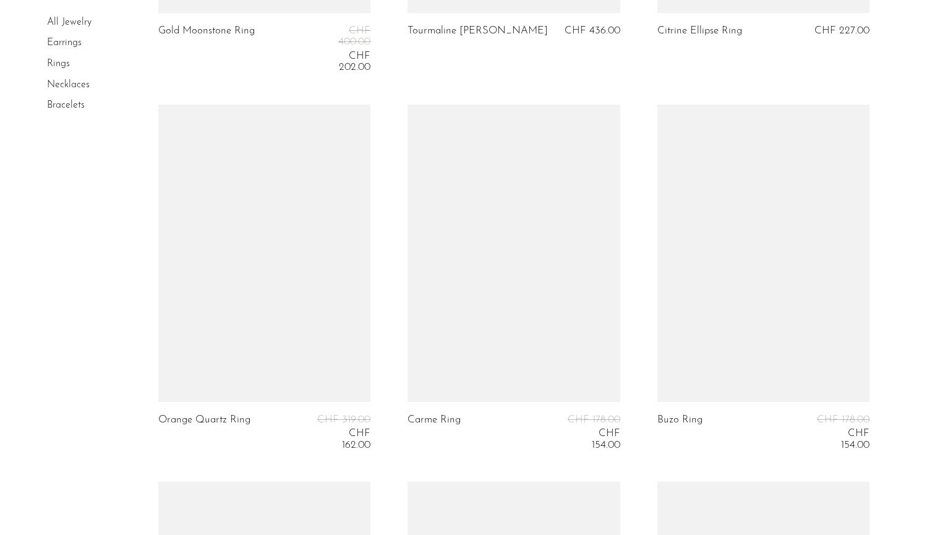
scroll to position [1890, 0]
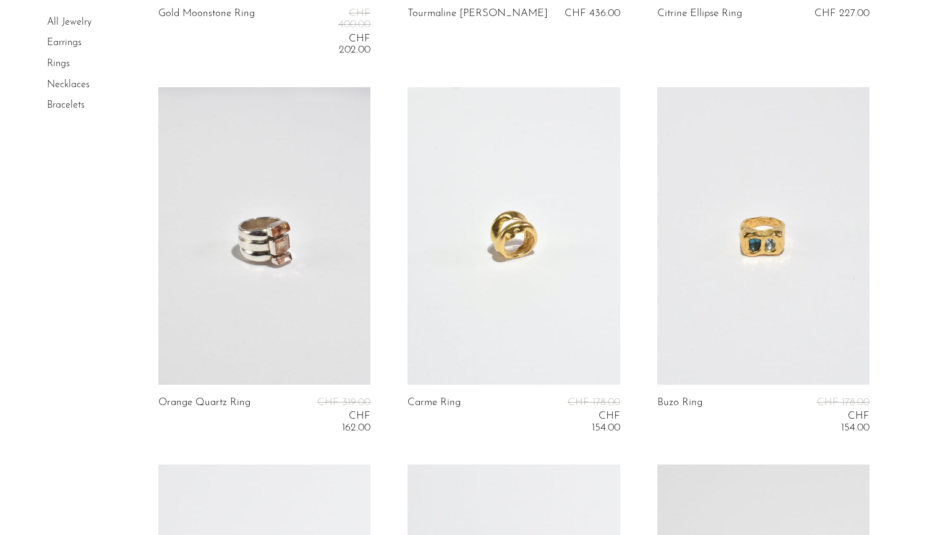
click at [516, 250] on link at bounding box center [513, 235] width 213 height 297
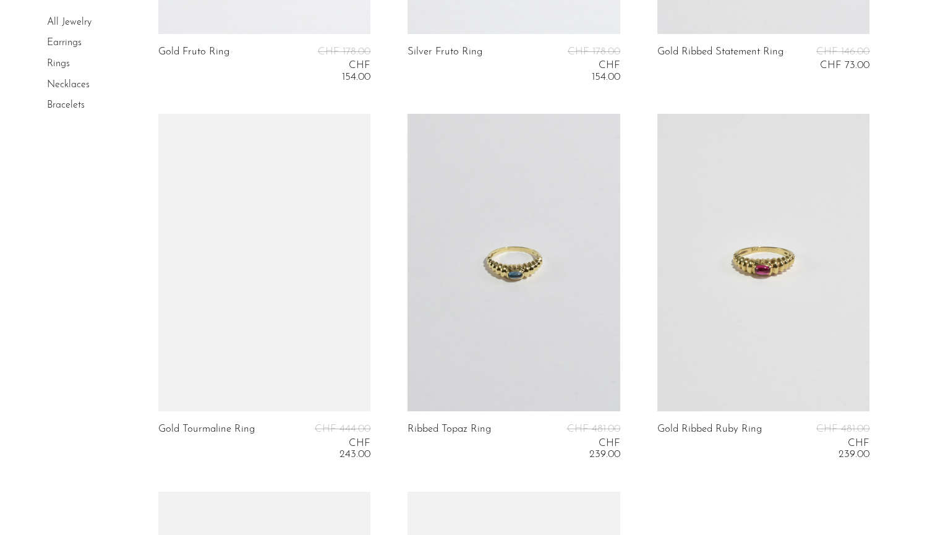
scroll to position [2631, 0]
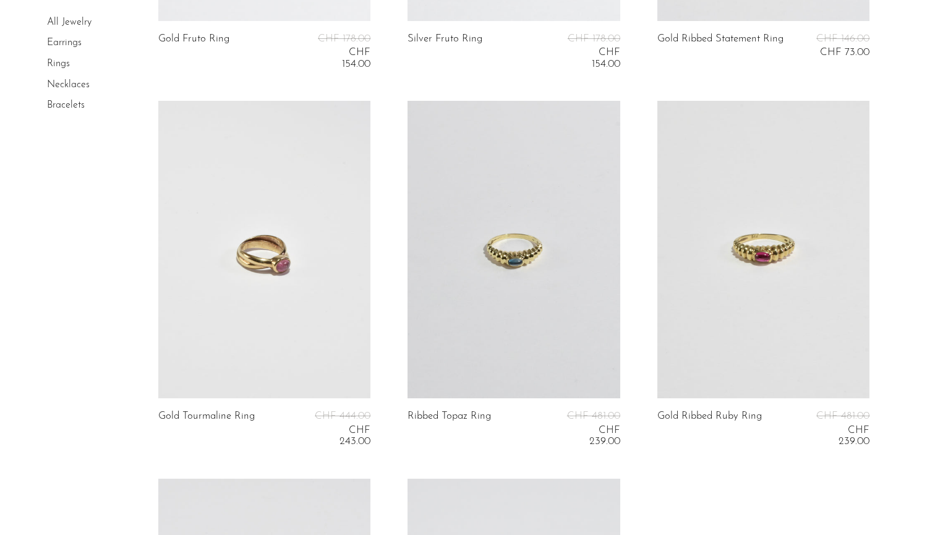
click at [312, 307] on link at bounding box center [264, 249] width 213 height 297
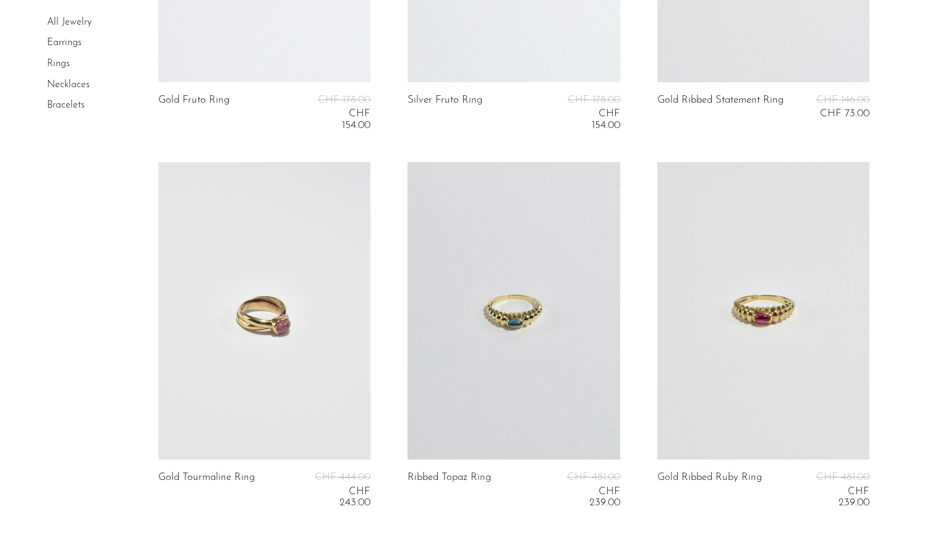
scroll to position [2570, 0]
click at [308, 423] on link at bounding box center [264, 309] width 213 height 297
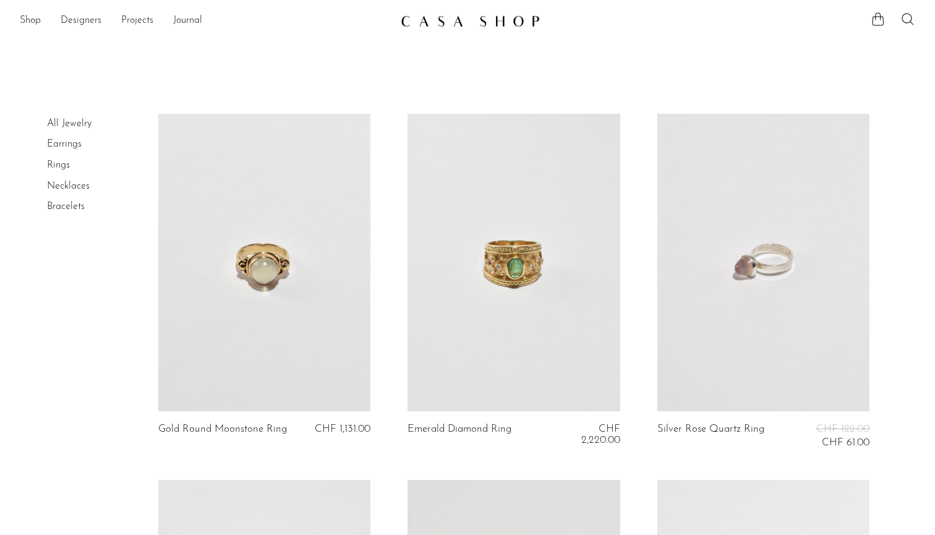
scroll to position [0, 0]
click at [59, 165] on link "Rings" at bounding box center [58, 165] width 23 height 10
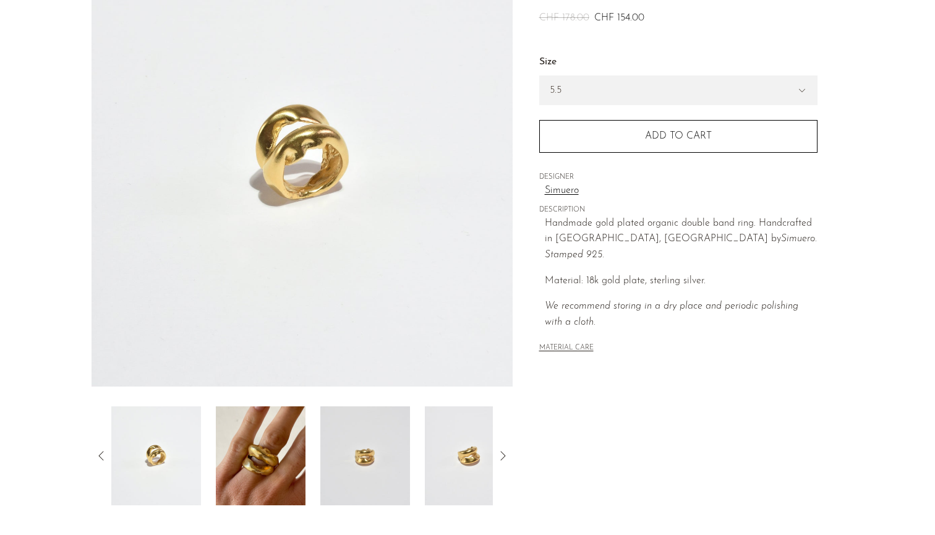
scroll to position [141, 0]
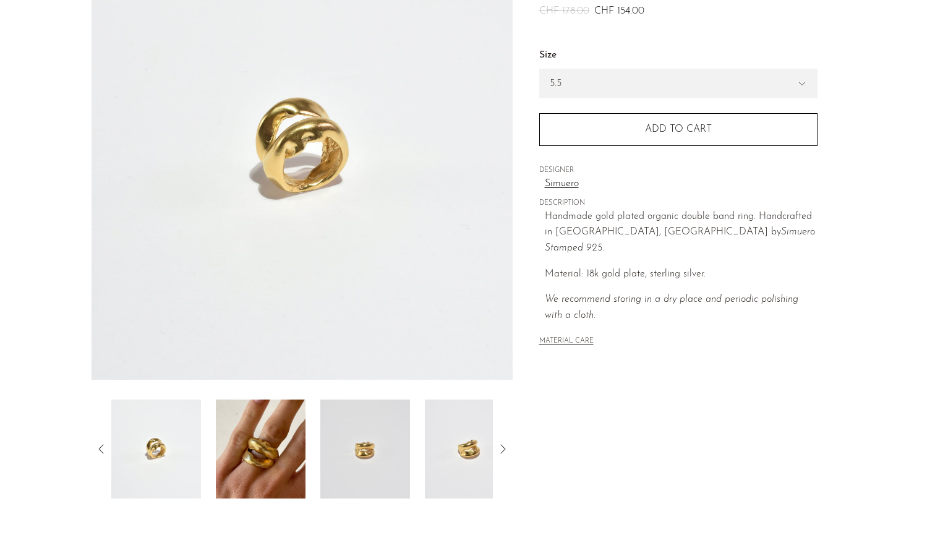
click at [274, 452] on img at bounding box center [261, 448] width 90 height 99
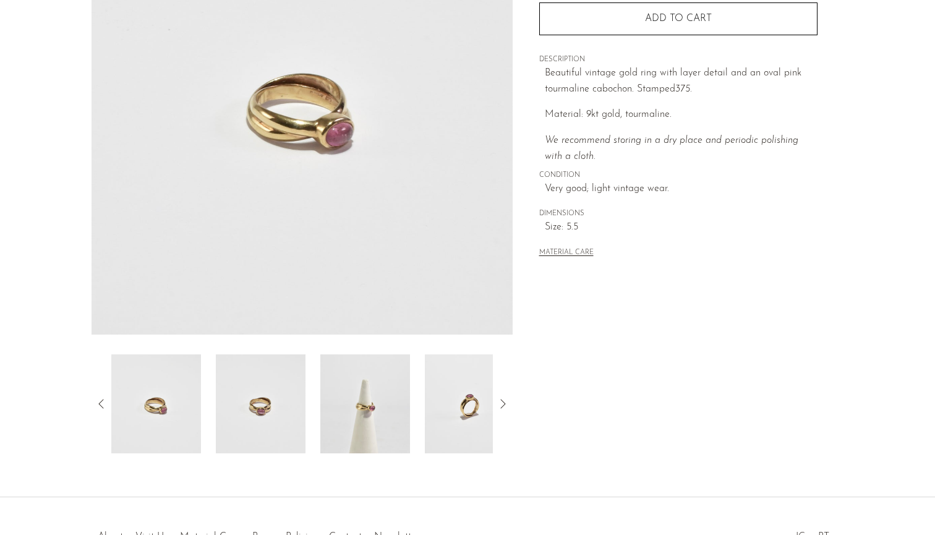
scroll to position [192, 0]
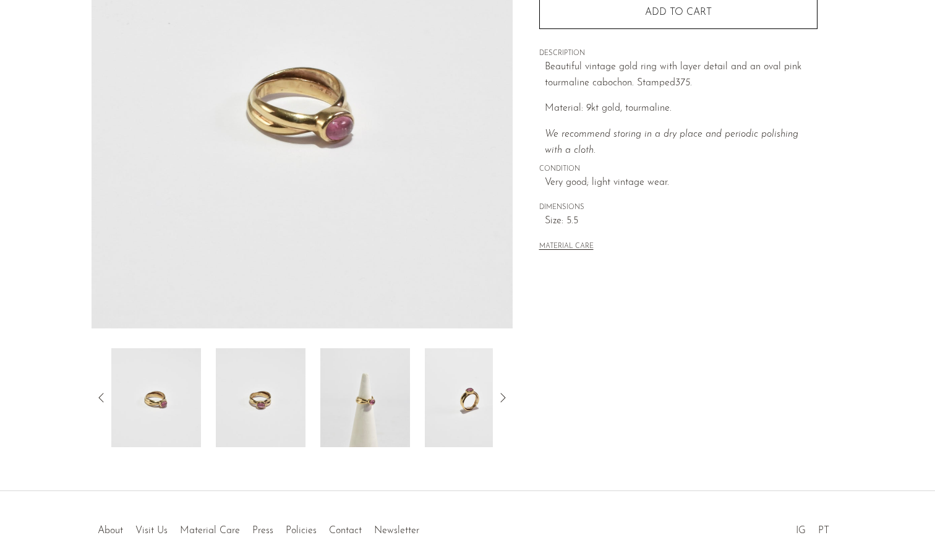
click at [262, 404] on img at bounding box center [261, 397] width 90 height 99
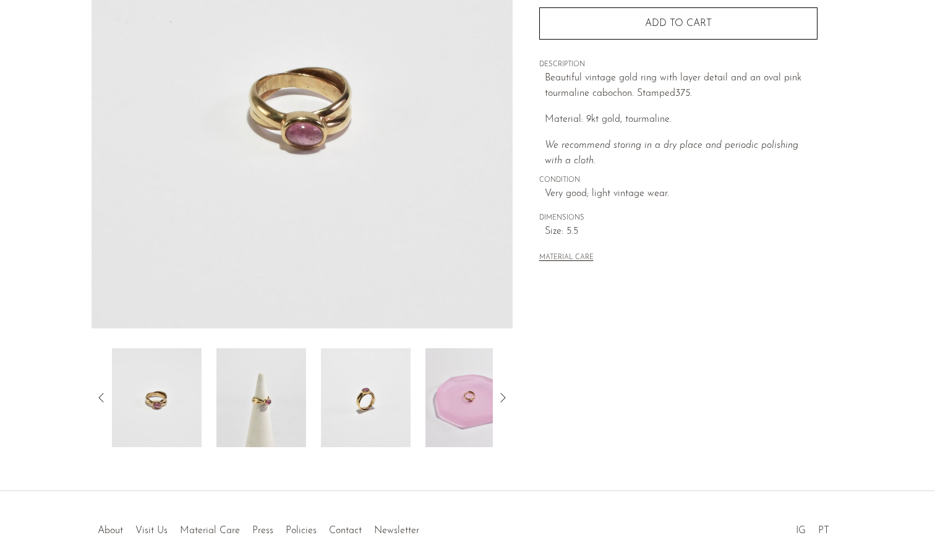
click at [269, 402] on img at bounding box center [261, 397] width 90 height 99
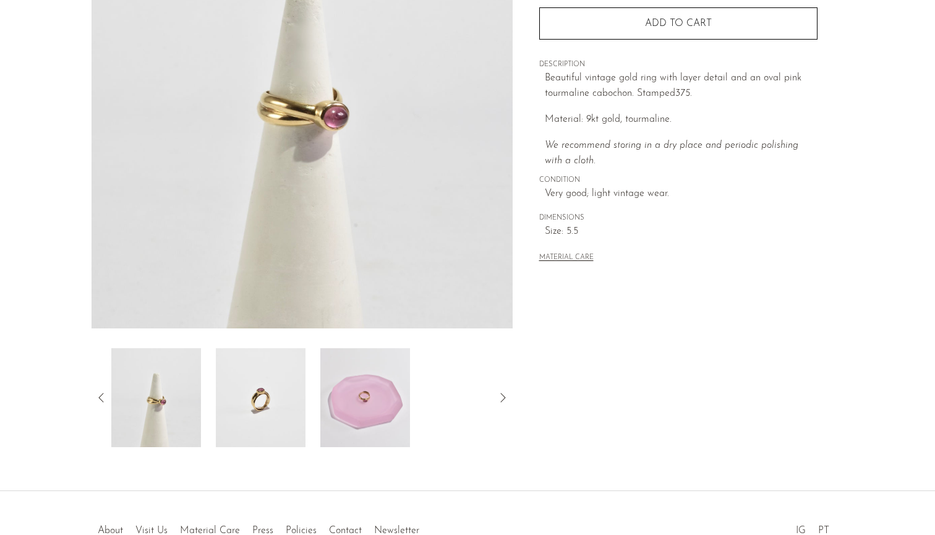
click at [264, 396] on img at bounding box center [261, 397] width 90 height 99
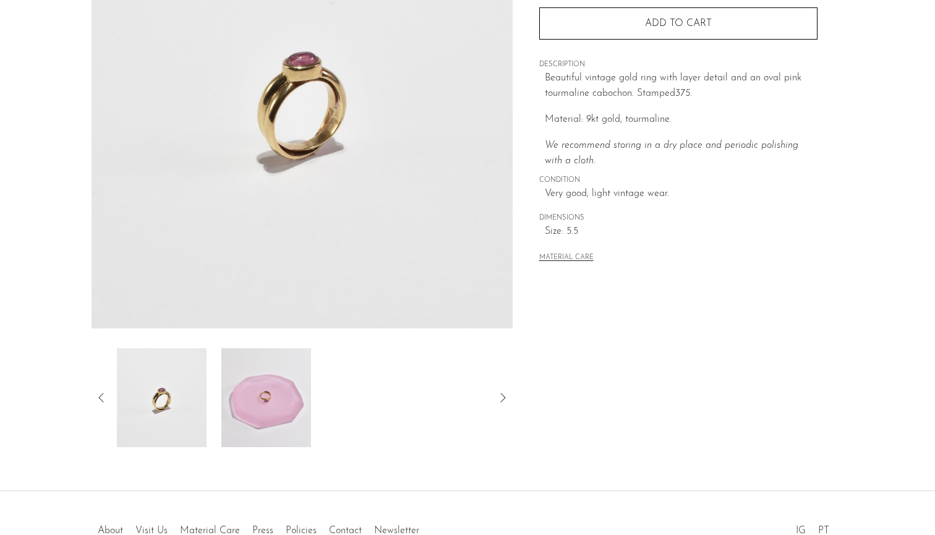
click at [264, 396] on img at bounding box center [266, 397] width 90 height 99
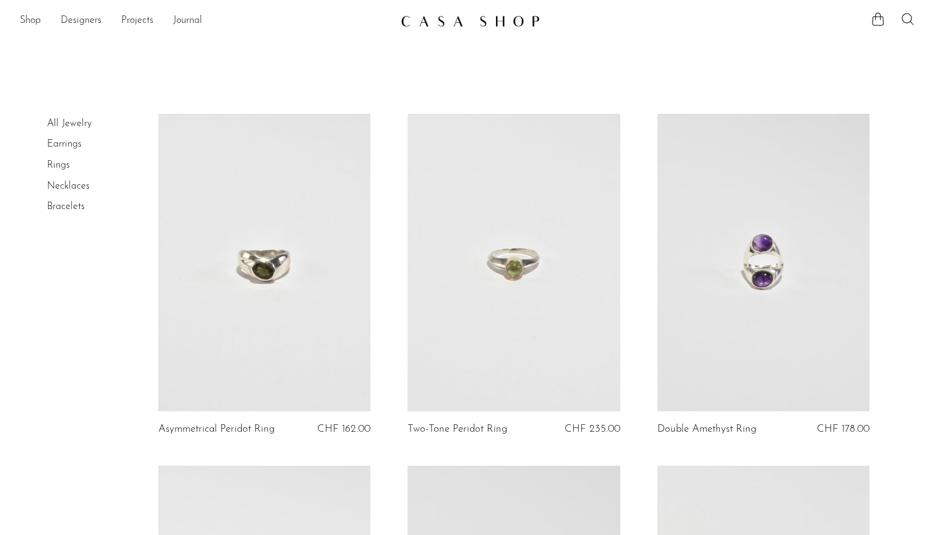
click at [62, 183] on link "Necklaces" at bounding box center [68, 186] width 43 height 10
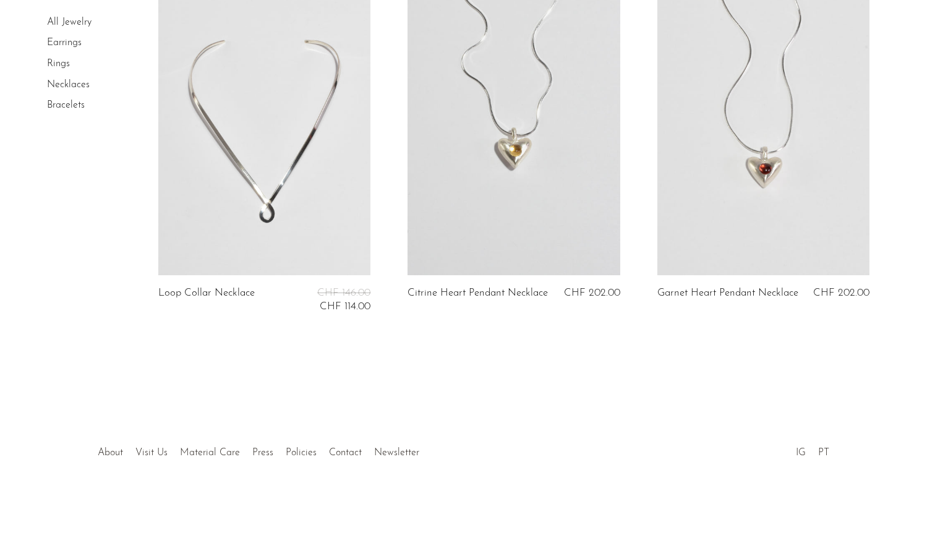
scroll to position [4131, 0]
click at [53, 104] on link "Bracelets" at bounding box center [66, 105] width 38 height 10
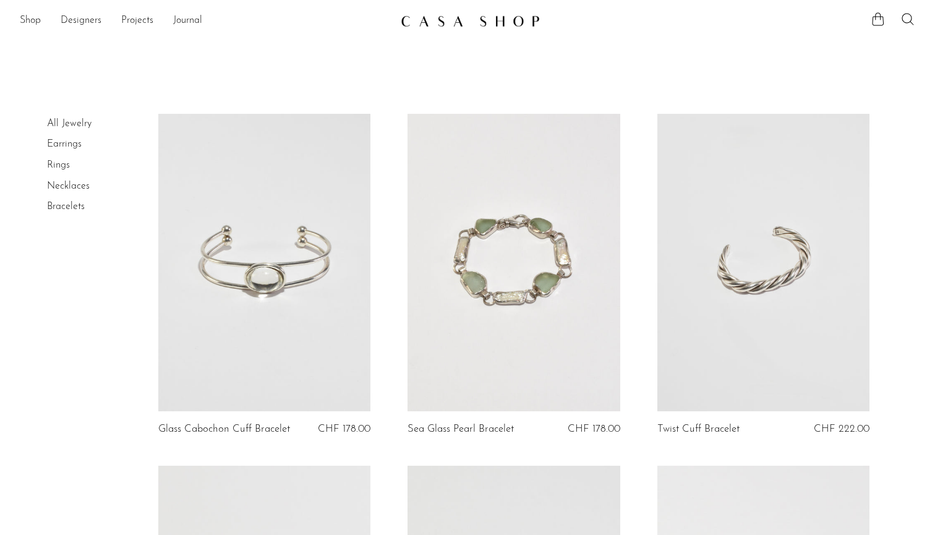
click at [61, 143] on link "Earrings" at bounding box center [64, 144] width 35 height 10
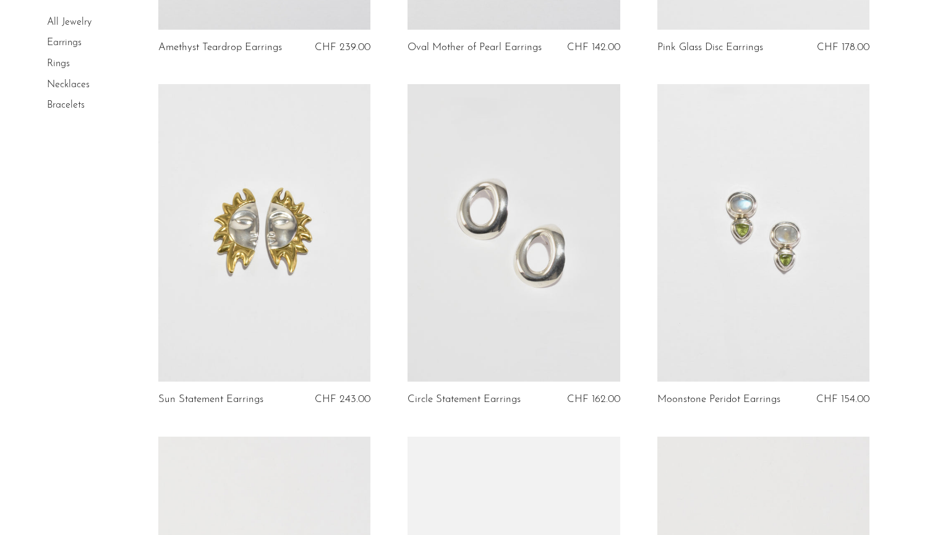
scroll to position [385, 0]
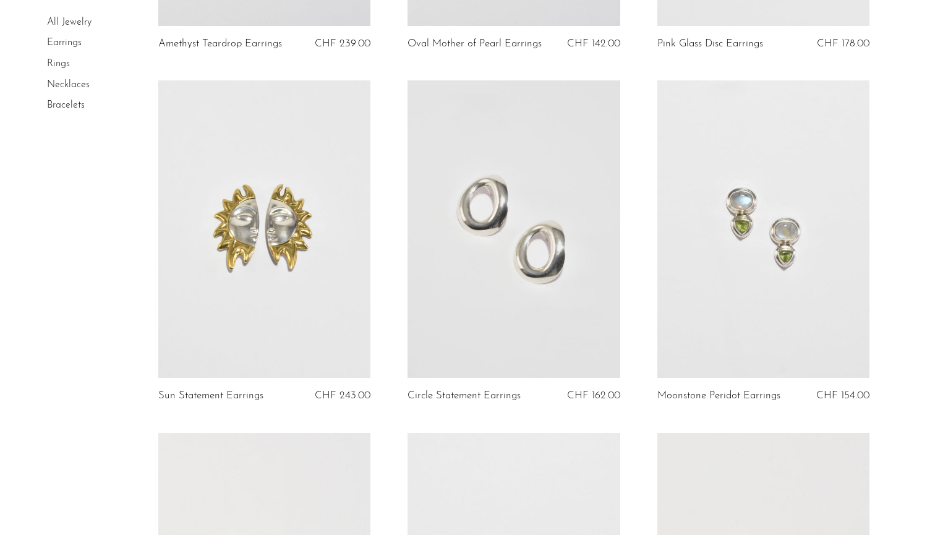
click at [434, 288] on link at bounding box center [513, 228] width 213 height 297
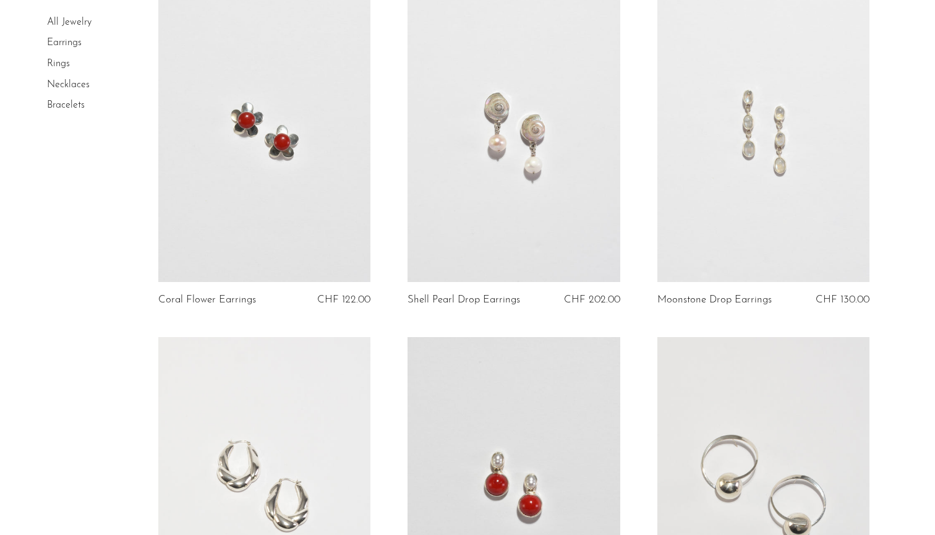
scroll to position [1535, 0]
click at [773, 182] on link at bounding box center [763, 134] width 213 height 297
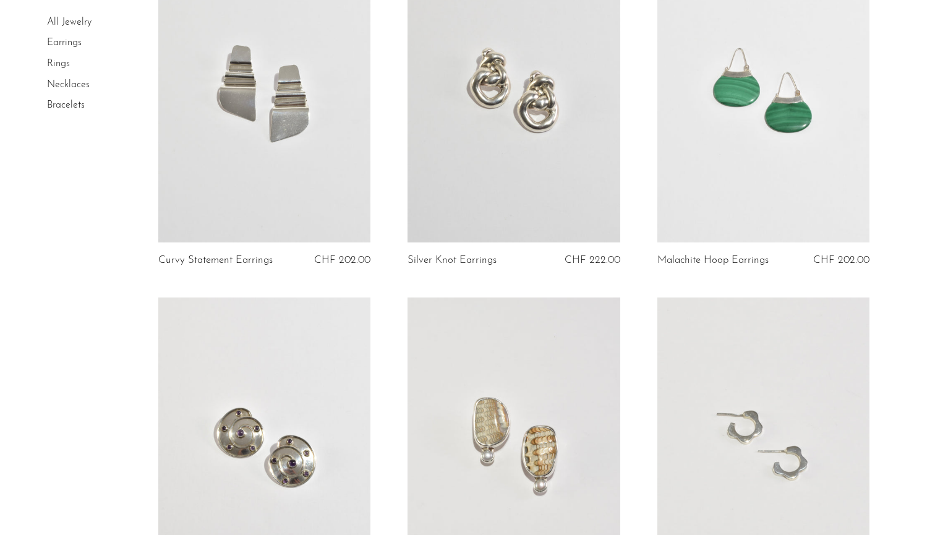
scroll to position [3008, 0]
click at [766, 142] on link at bounding box center [763, 92] width 213 height 297
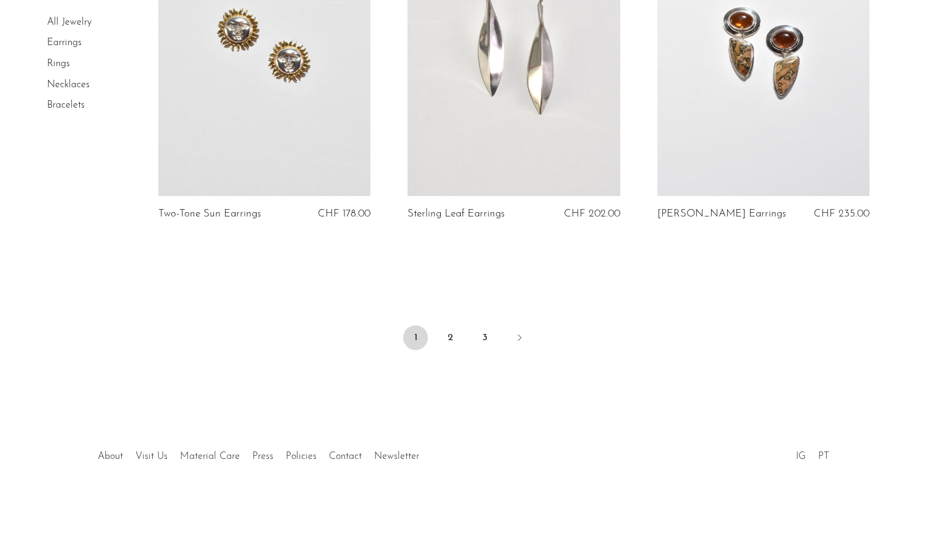
scroll to position [4108, 0]
click at [453, 336] on link "2" at bounding box center [450, 338] width 25 height 25
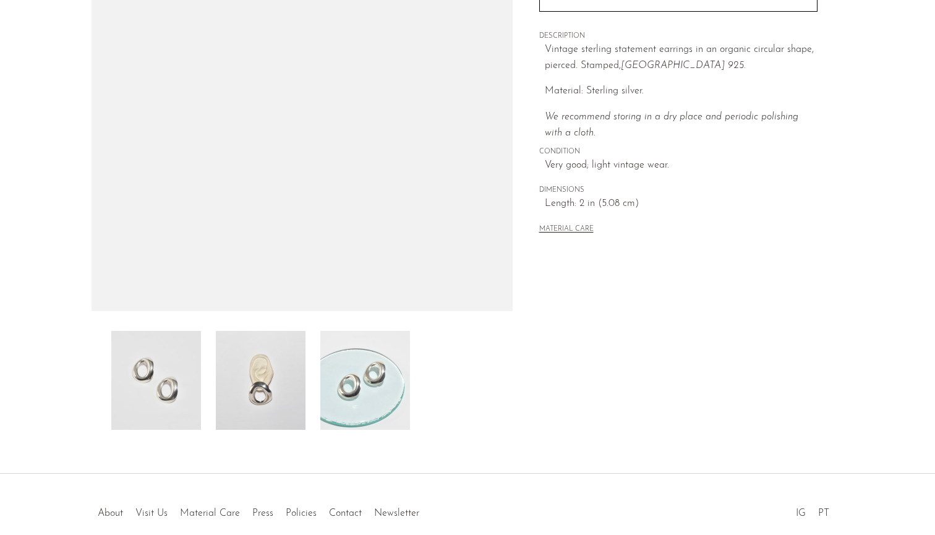
scroll to position [213, 0]
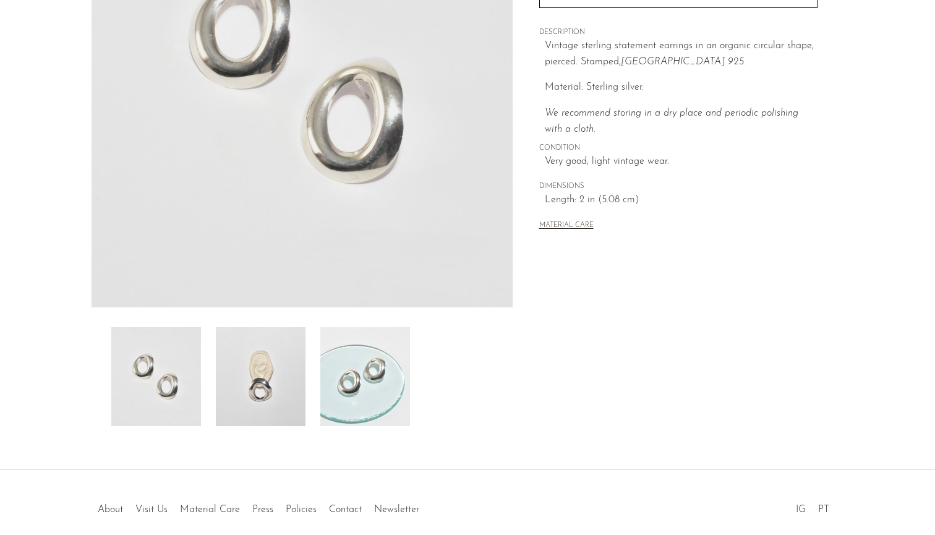
click at [252, 395] on img at bounding box center [261, 376] width 90 height 99
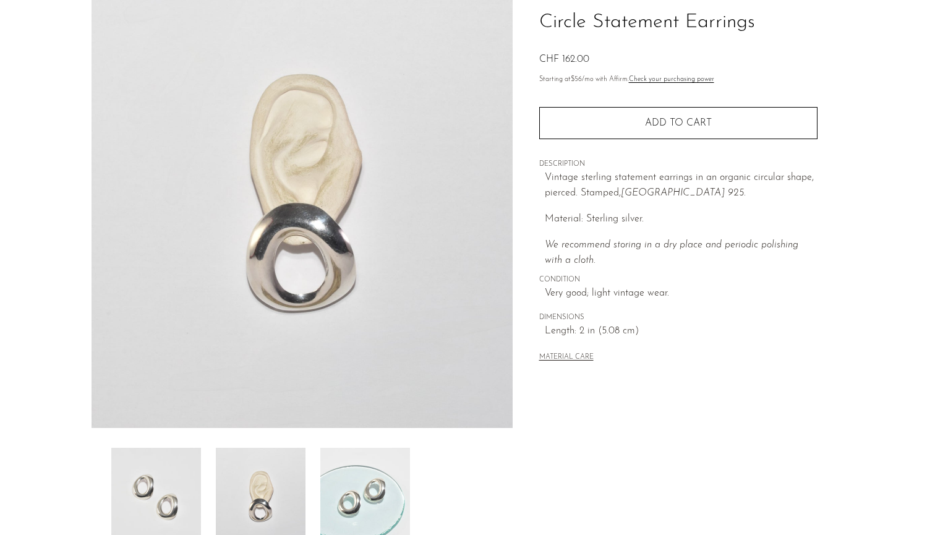
scroll to position [68, 0]
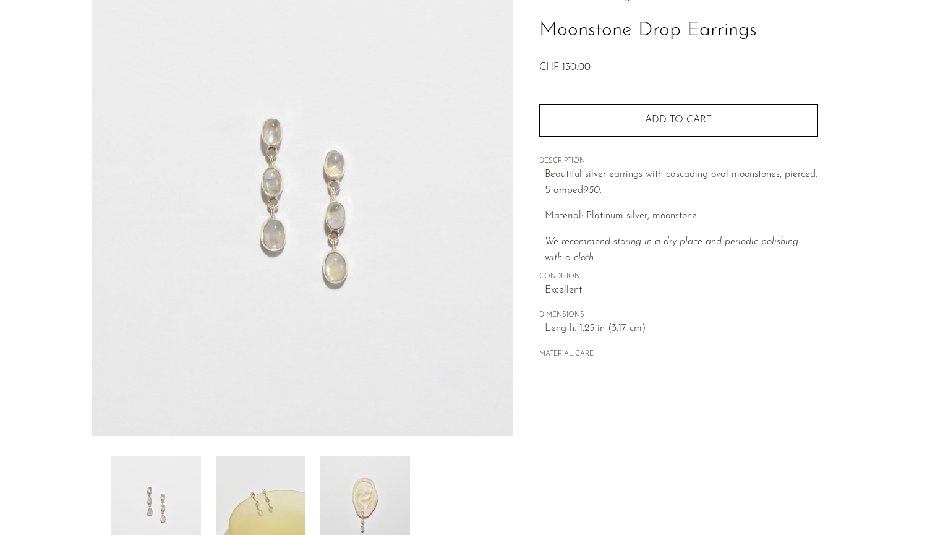
scroll to position [106, 0]
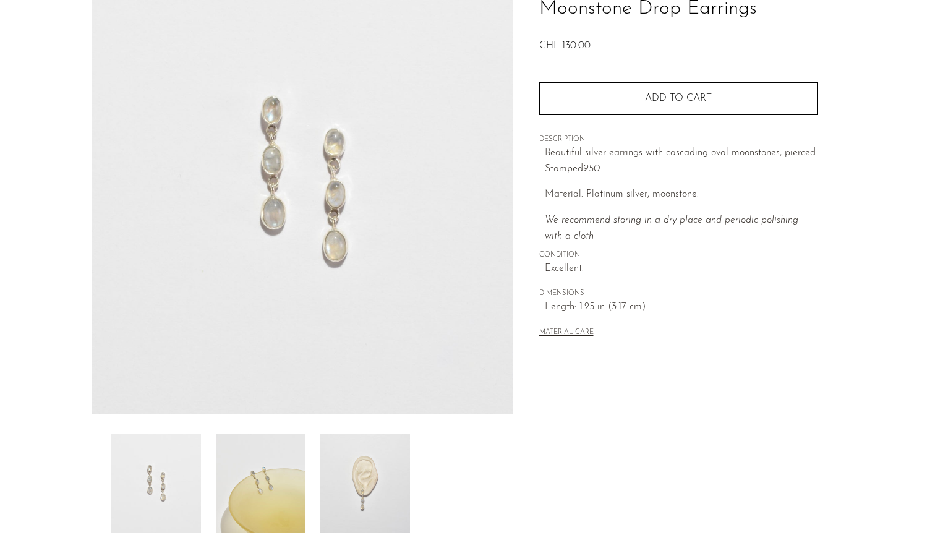
click at [330, 493] on img at bounding box center [365, 483] width 90 height 99
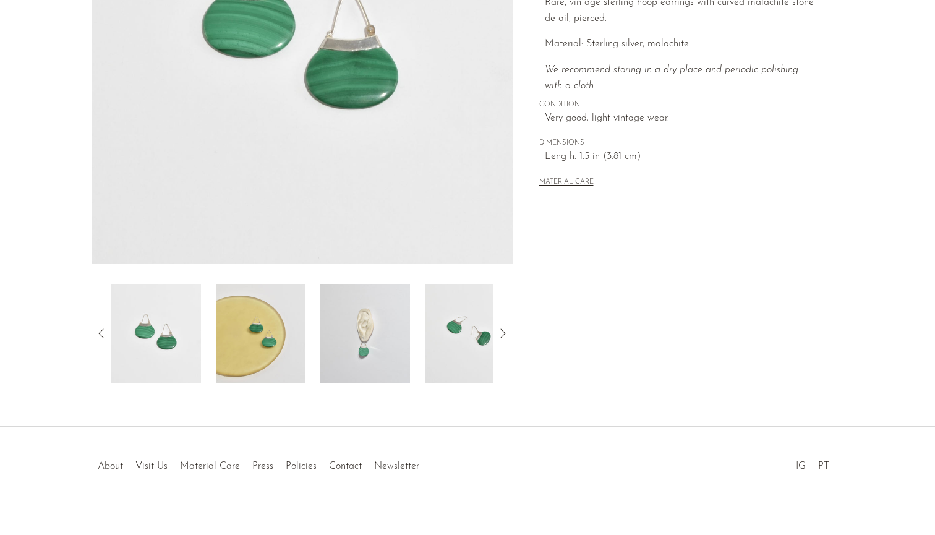
scroll to position [265, 0]
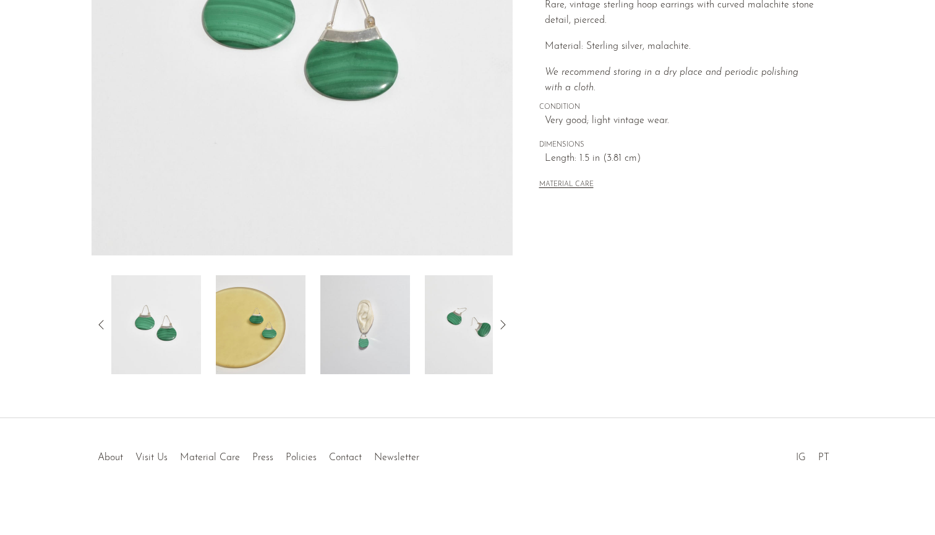
click at [325, 336] on img at bounding box center [365, 324] width 90 height 99
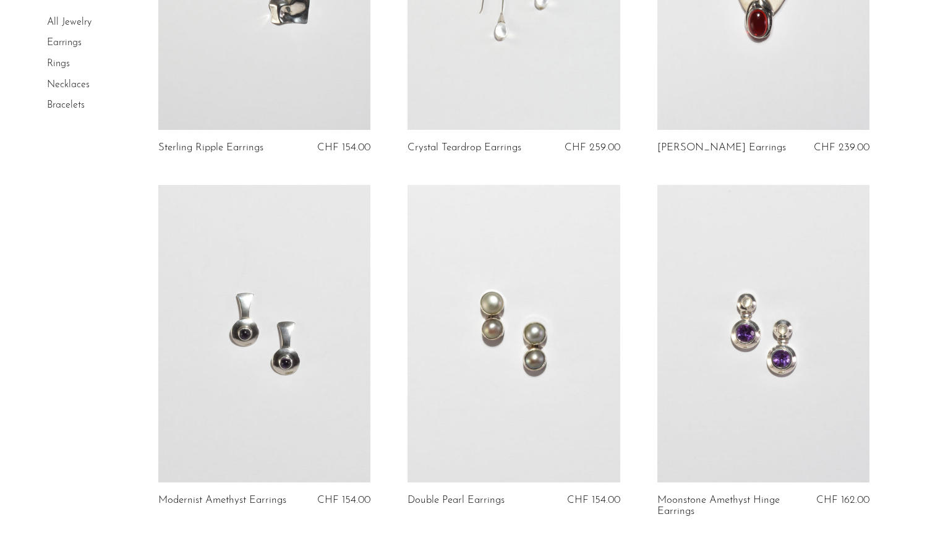
scroll to position [2067, 0]
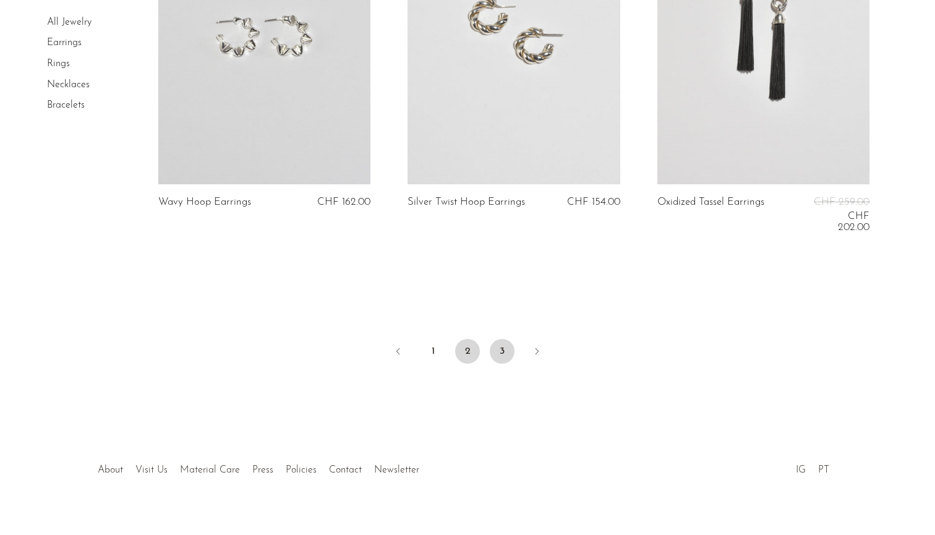
scroll to position [4194, 0]
click at [500, 339] on link "3" at bounding box center [502, 351] width 25 height 25
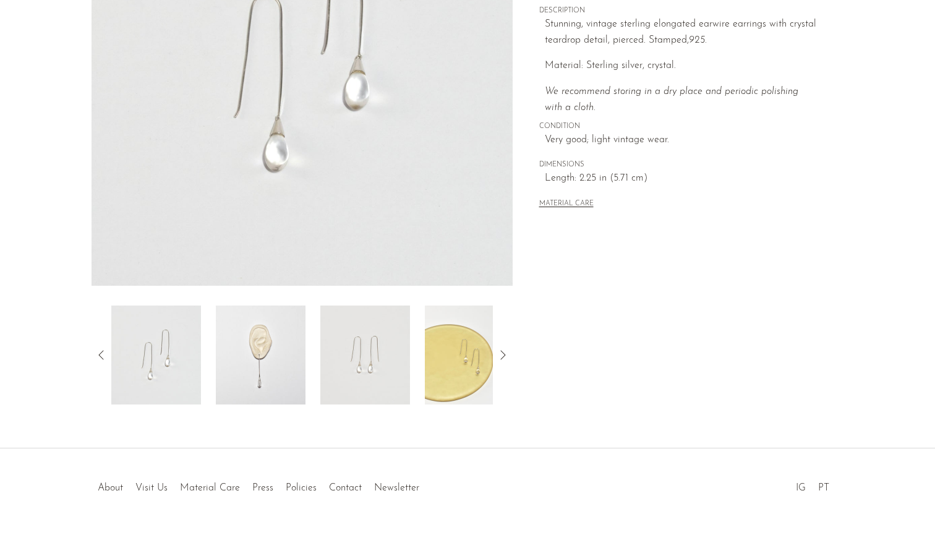
click at [278, 371] on img at bounding box center [261, 354] width 90 height 99
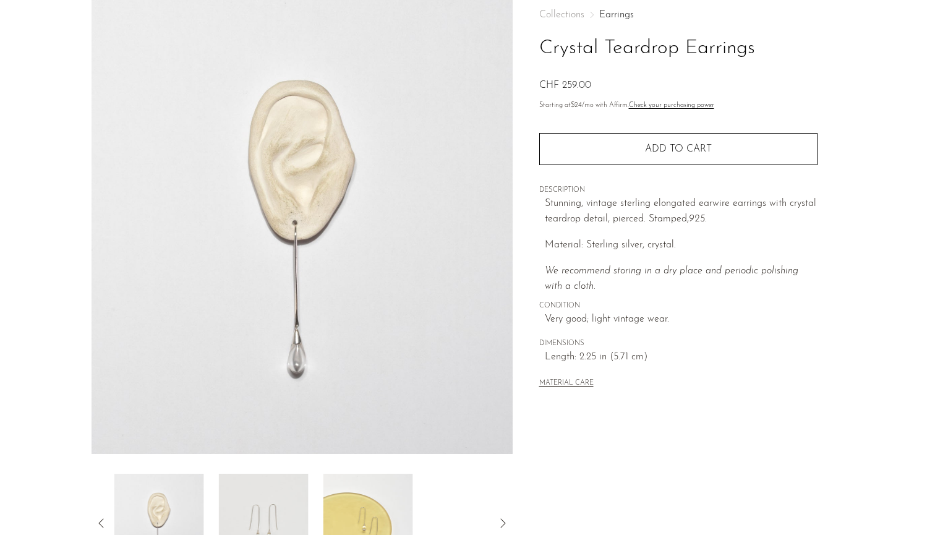
scroll to position [63, 0]
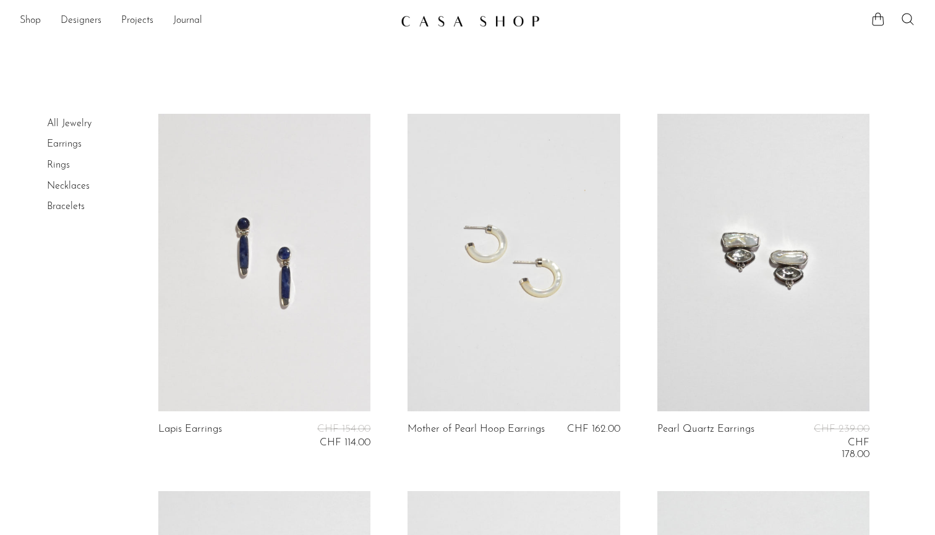
click at [64, 162] on link "Rings" at bounding box center [58, 165] width 23 height 10
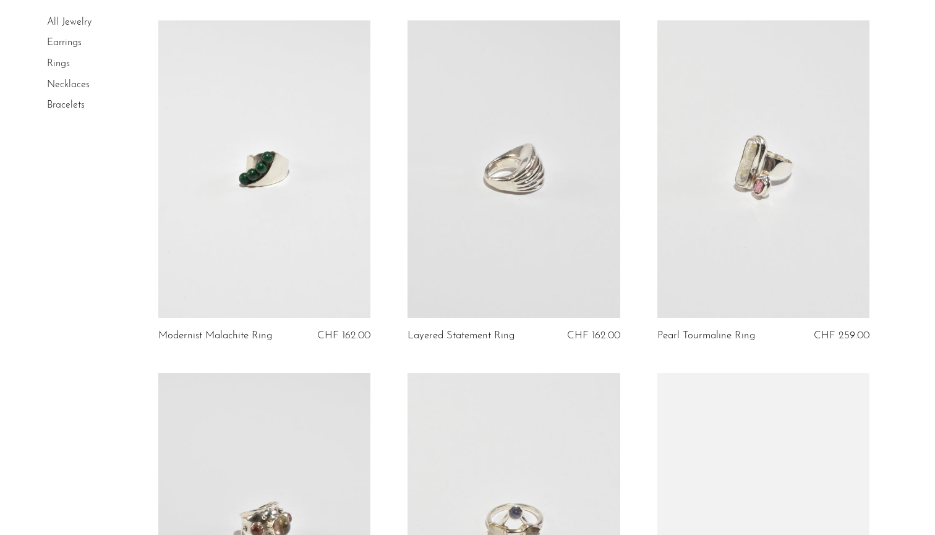
scroll to position [239, 0]
